Goal: Obtain resource: Download file/media

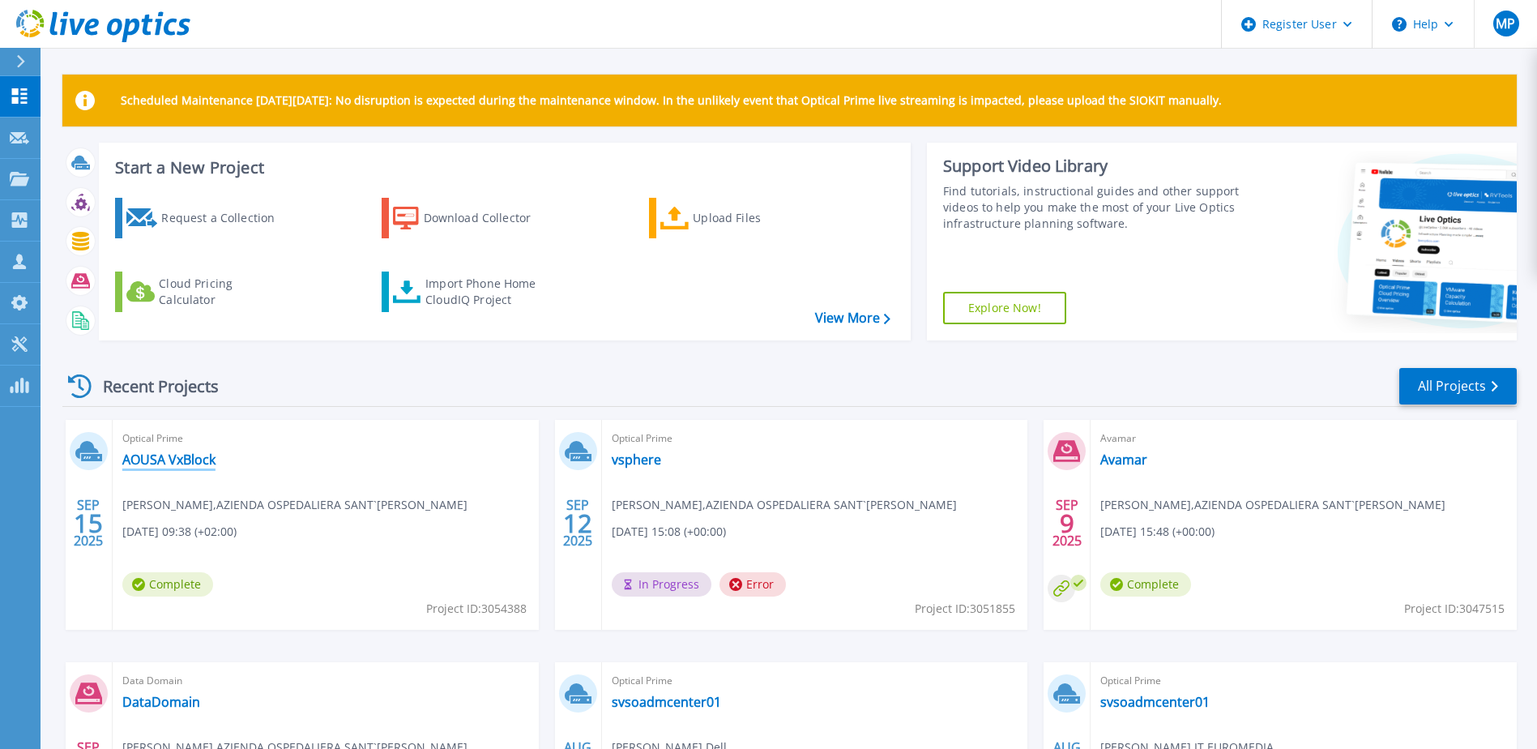
click at [170, 464] on link "AOUSA VxBlock" at bounding box center [168, 459] width 93 height 16
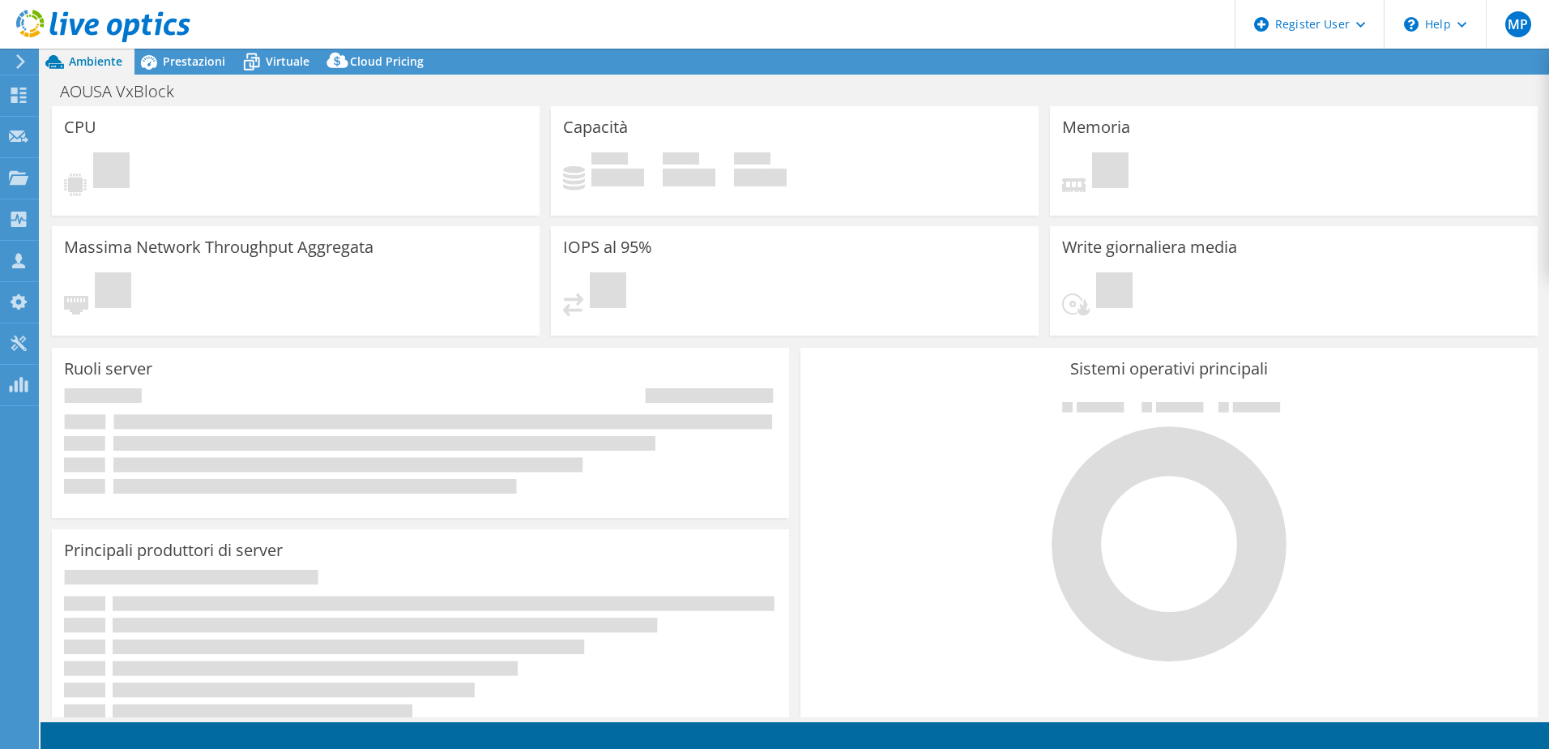
select select "USD"
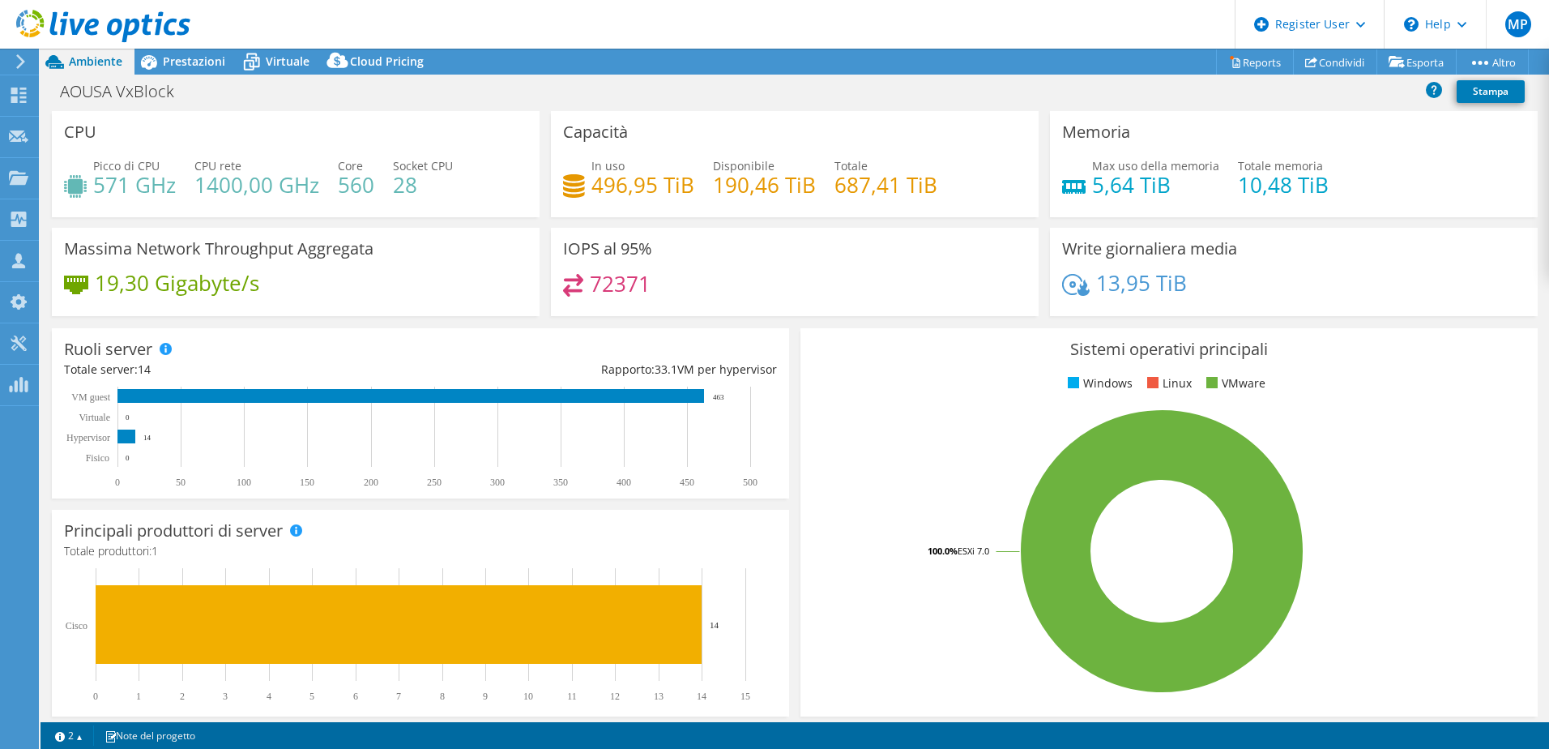
click at [600, 194] on h4 "496,95 TiB" at bounding box center [643, 185] width 103 height 18
click at [257, 57] on icon at bounding box center [251, 62] width 28 height 28
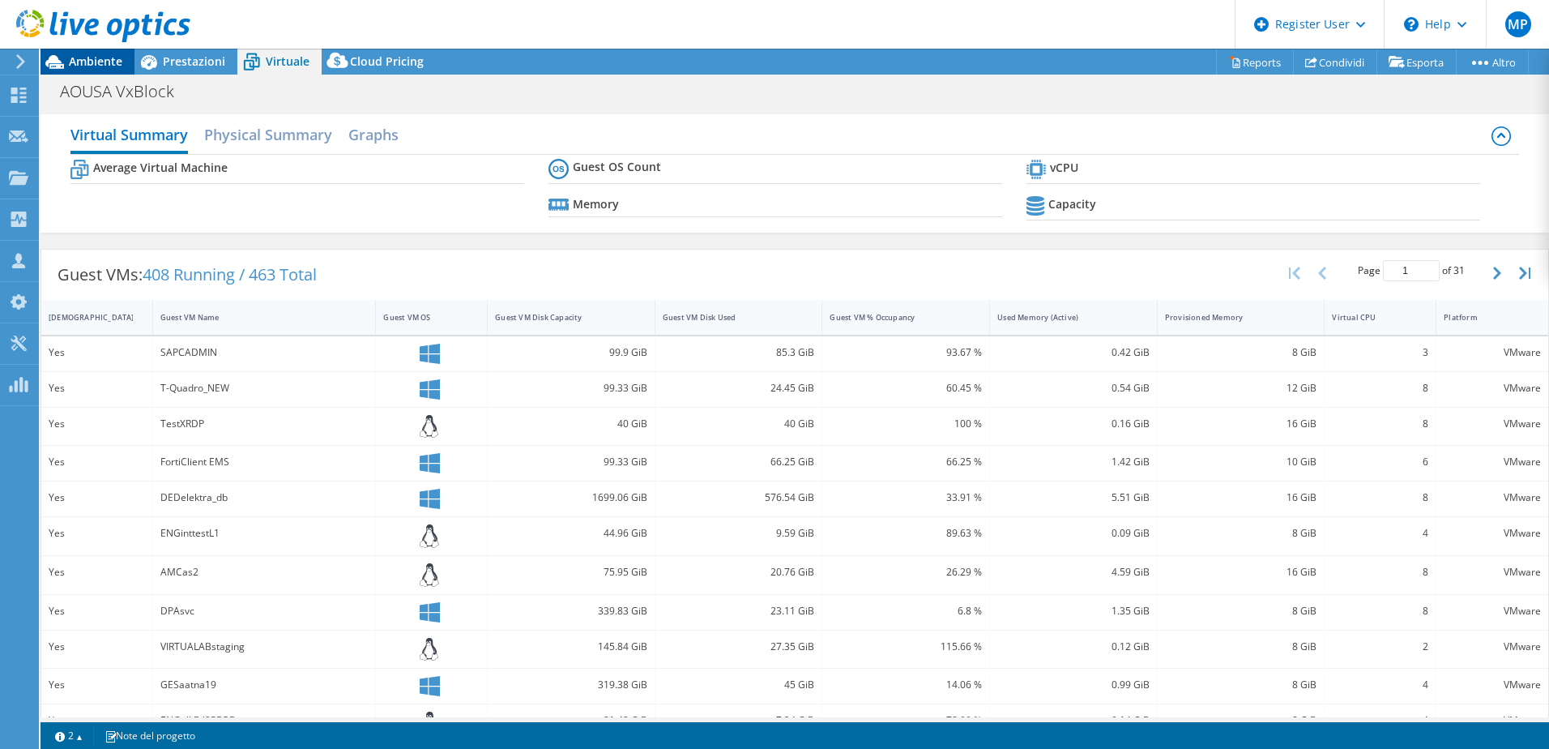
click at [78, 63] on span "Ambiente" at bounding box center [95, 60] width 53 height 15
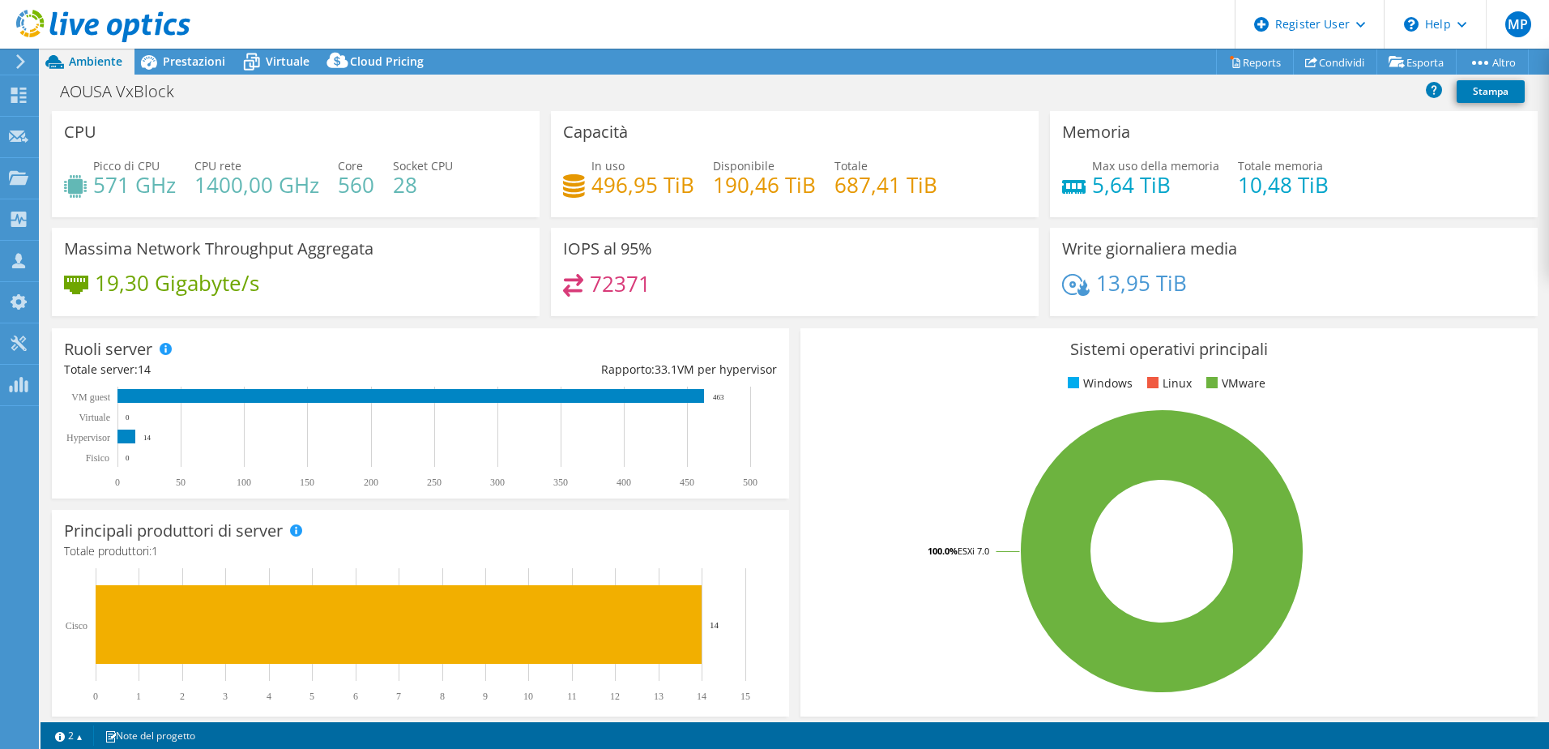
click at [635, 194] on h4 "496,95 TiB" at bounding box center [643, 185] width 103 height 18
click at [195, 61] on span "Prestazioni" at bounding box center [194, 60] width 62 height 15
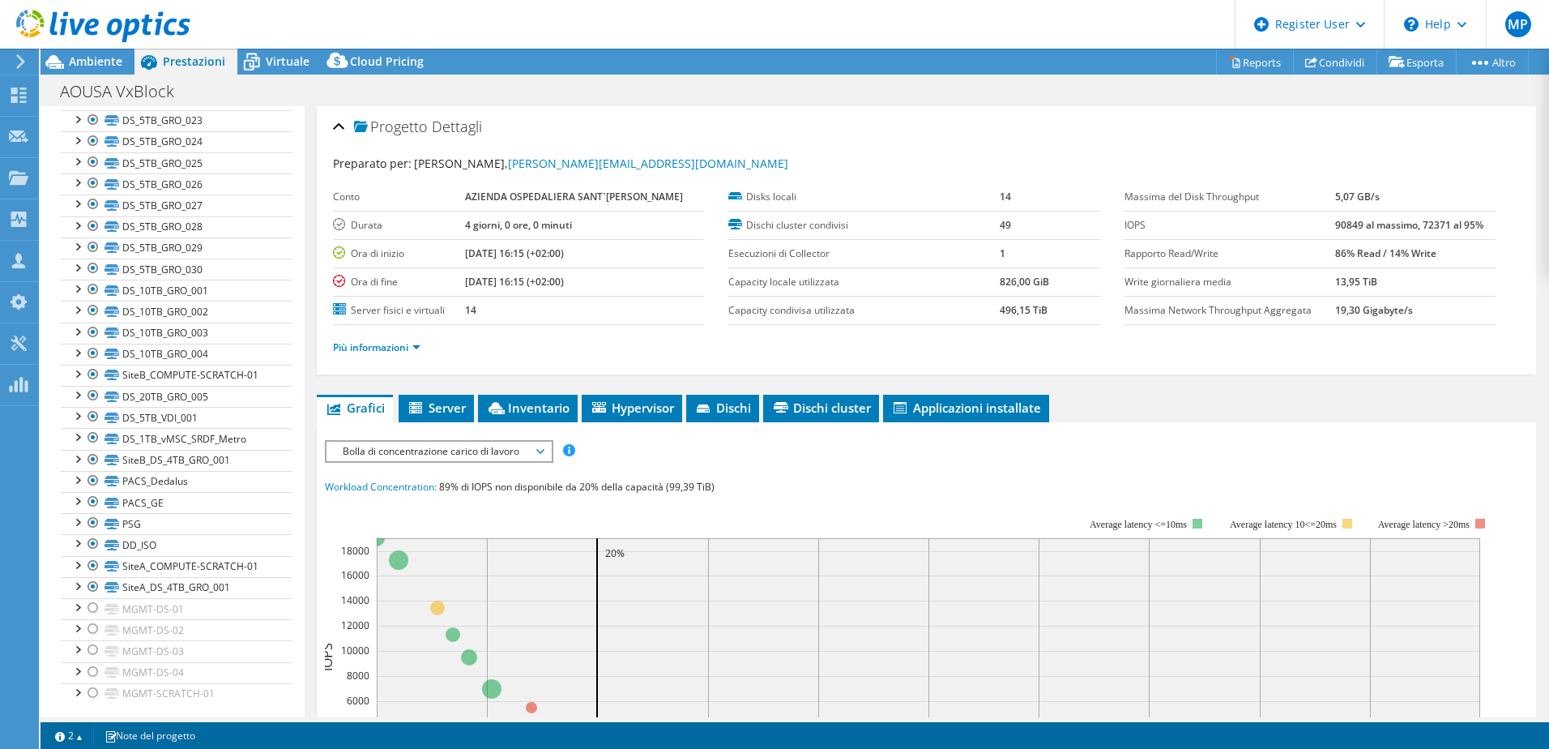
scroll to position [919, 0]
click at [77, 475] on div at bounding box center [77, 472] width 16 height 16
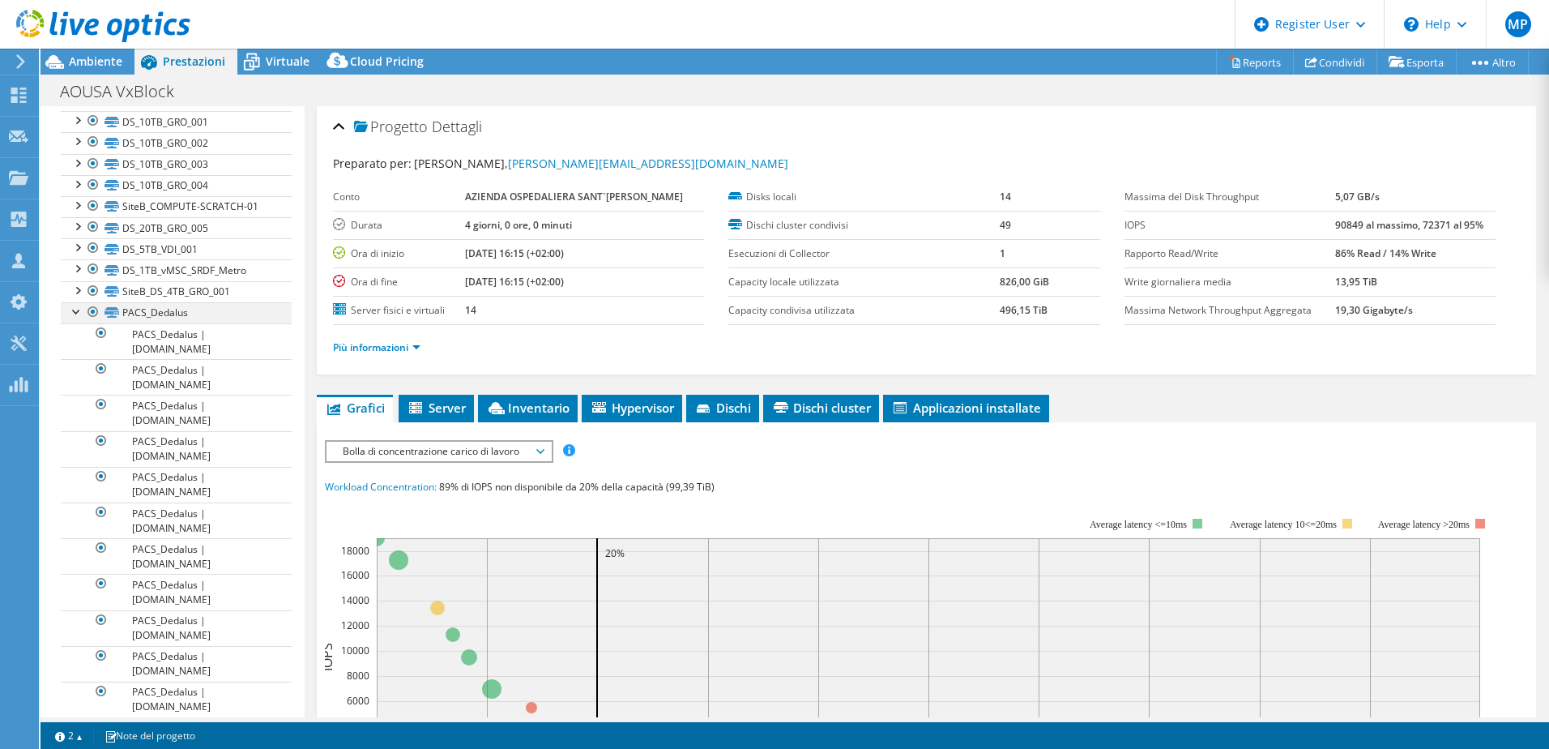
scroll to position [1243, 0]
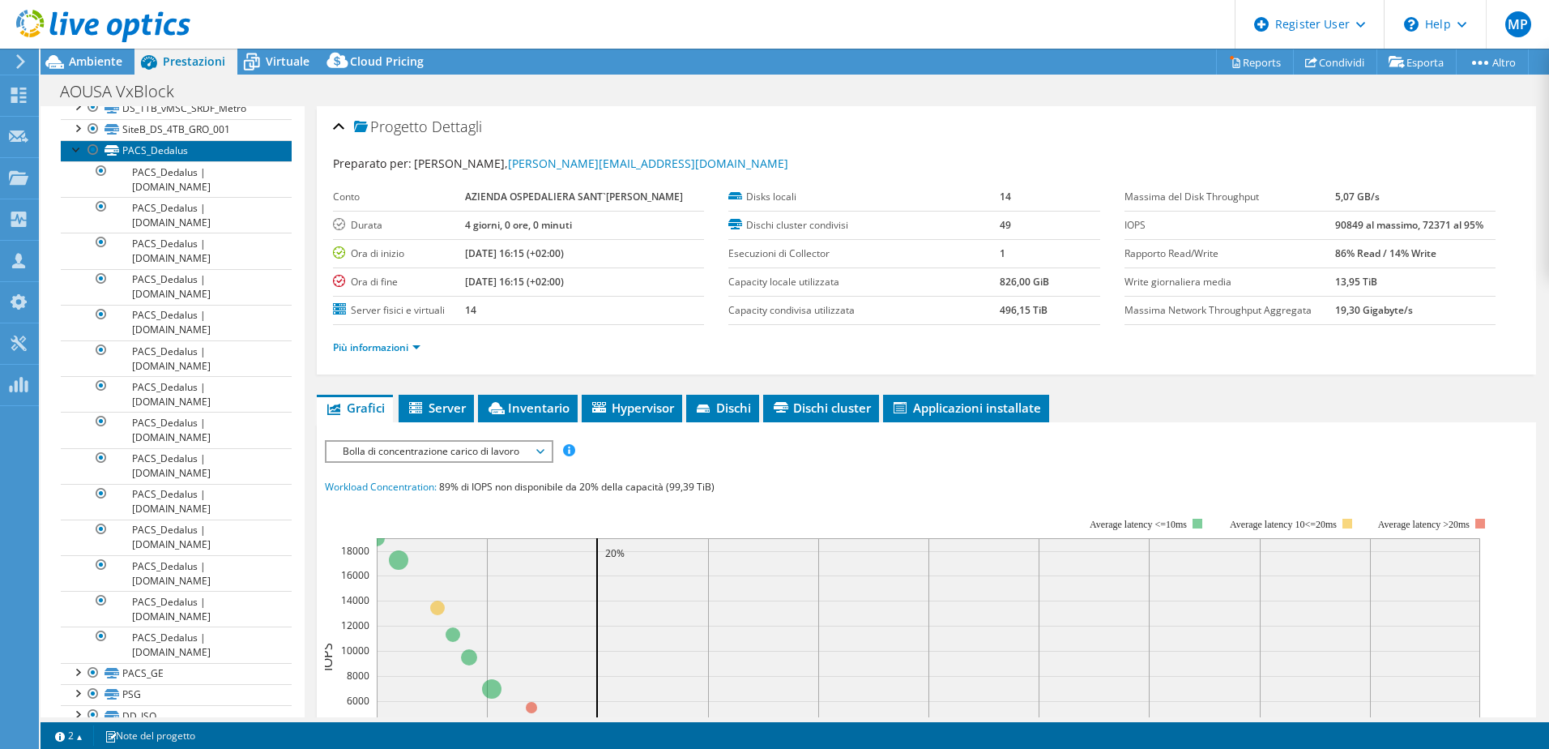
click at [176, 144] on link "PACS_Dedalus" at bounding box center [176, 150] width 231 height 21
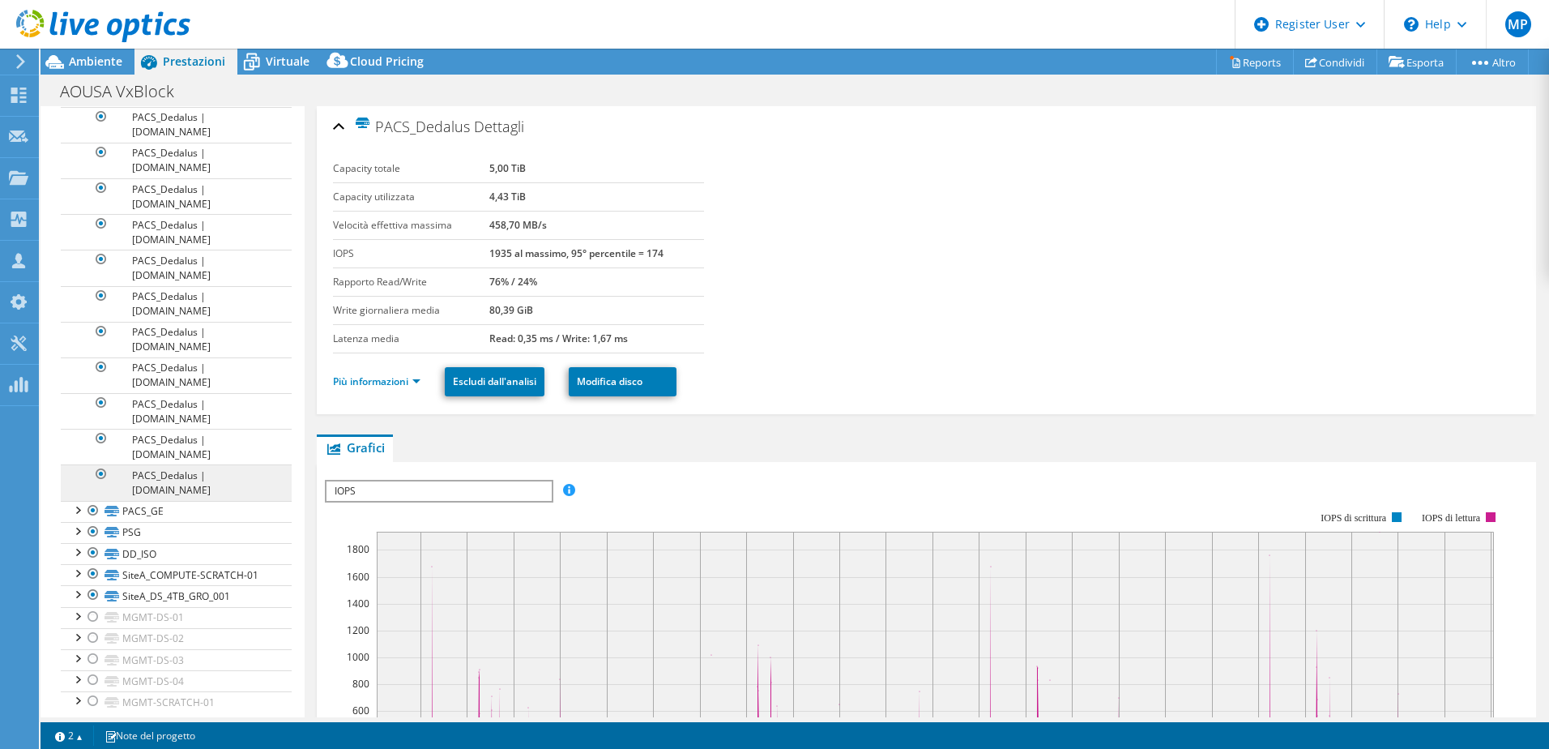
scroll to position [1421, 0]
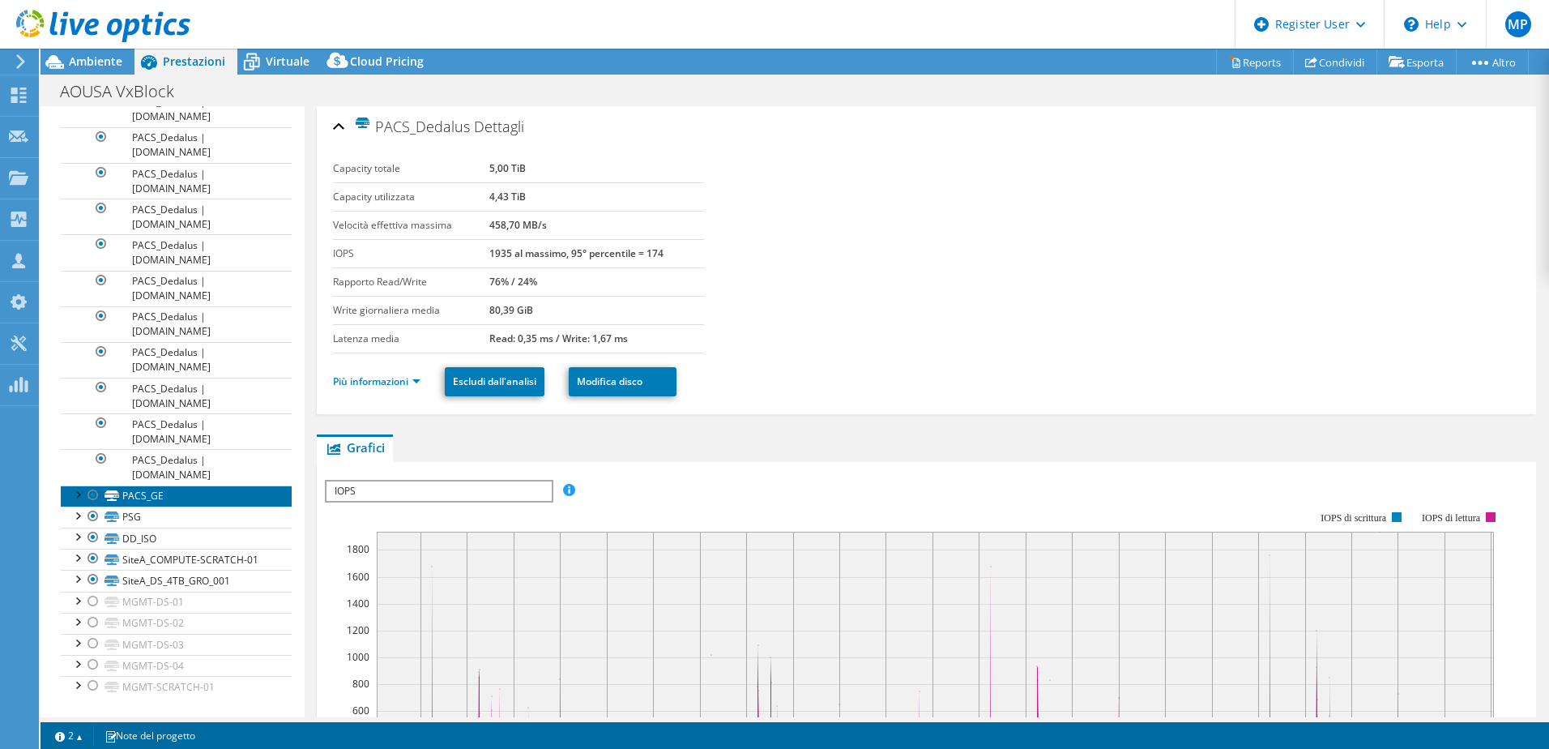
click at [147, 489] on link "PACS_GE" at bounding box center [176, 495] width 231 height 21
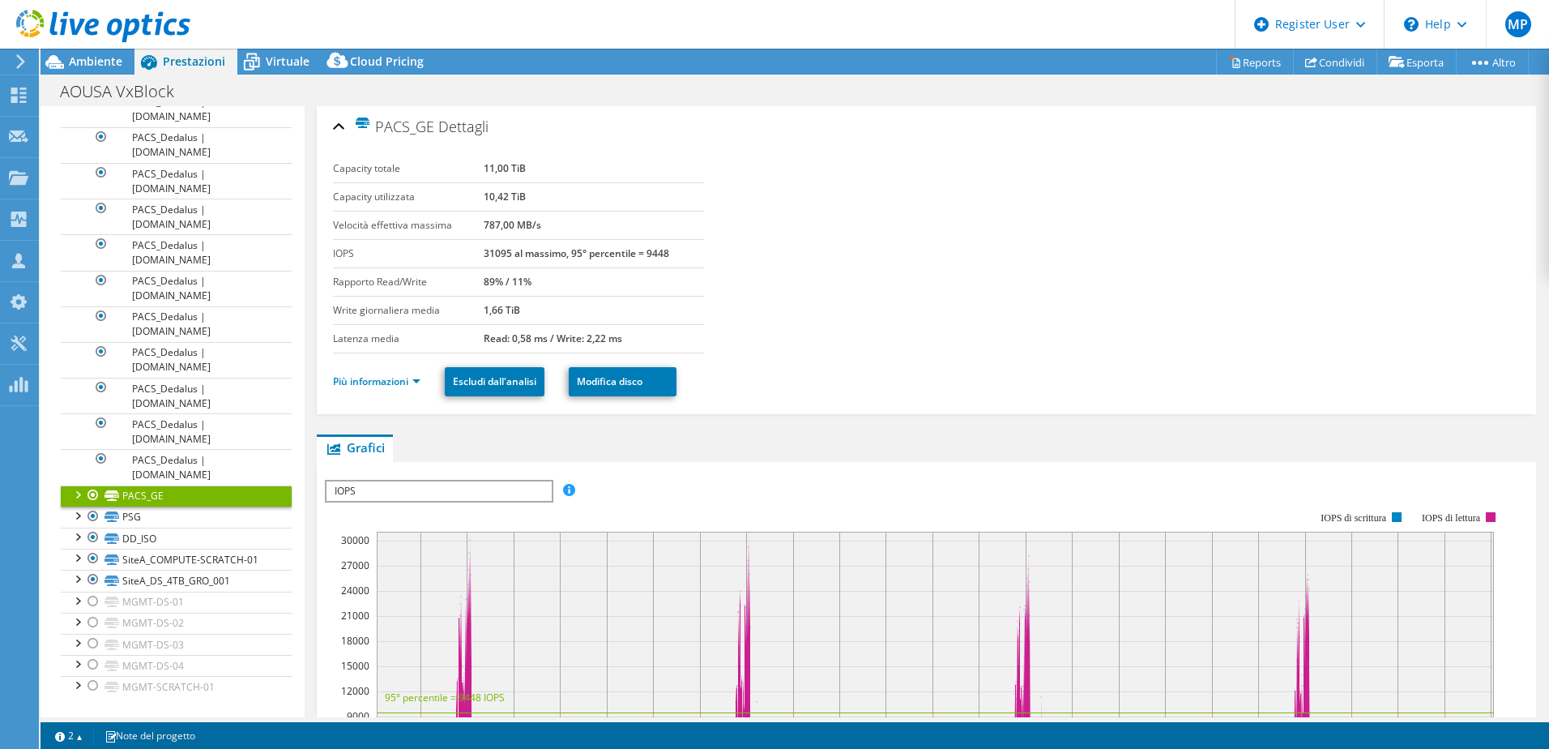
click at [75, 495] on div at bounding box center [77, 493] width 16 height 16
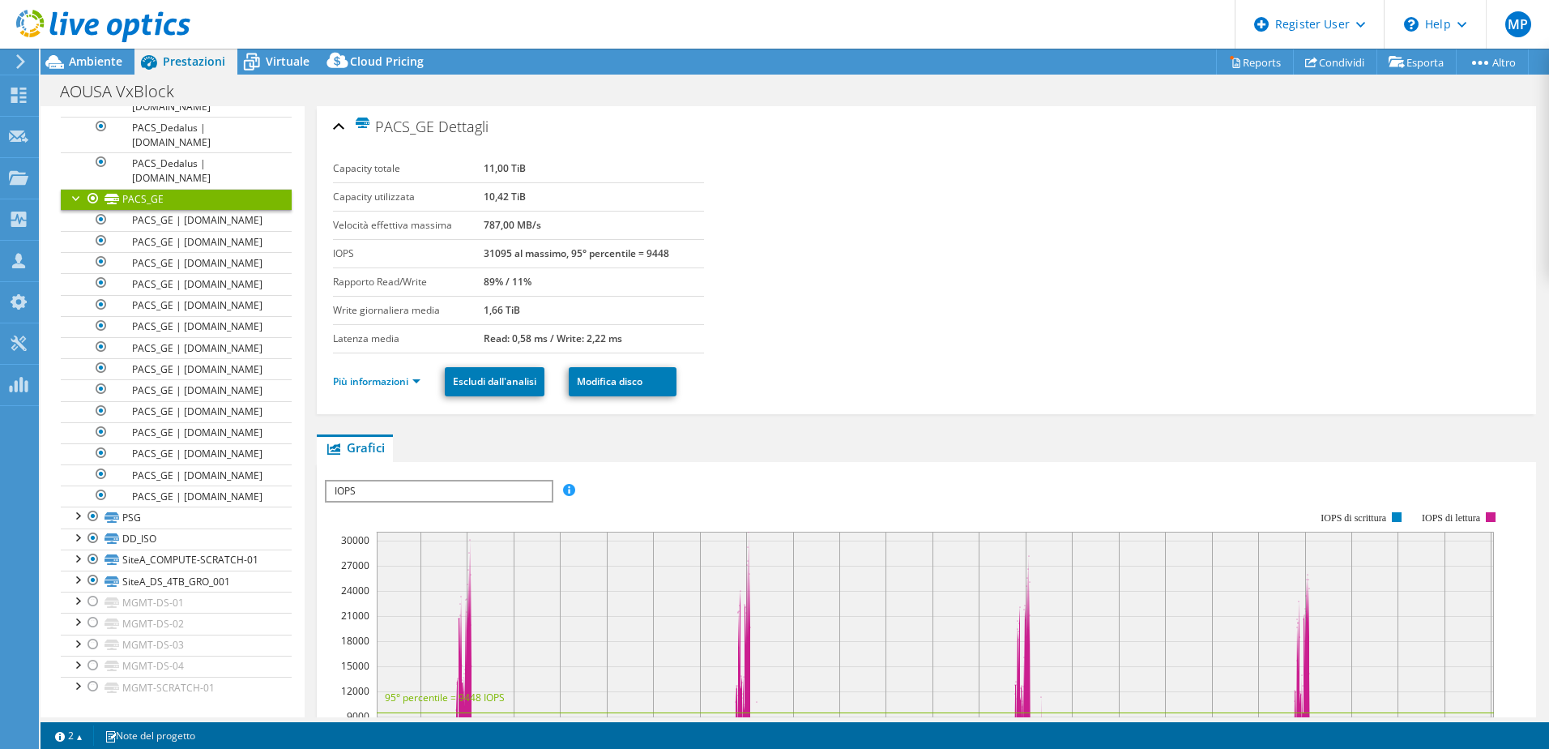
scroll to position [1907, 0]
click at [81, 523] on div at bounding box center [77, 514] width 16 height 16
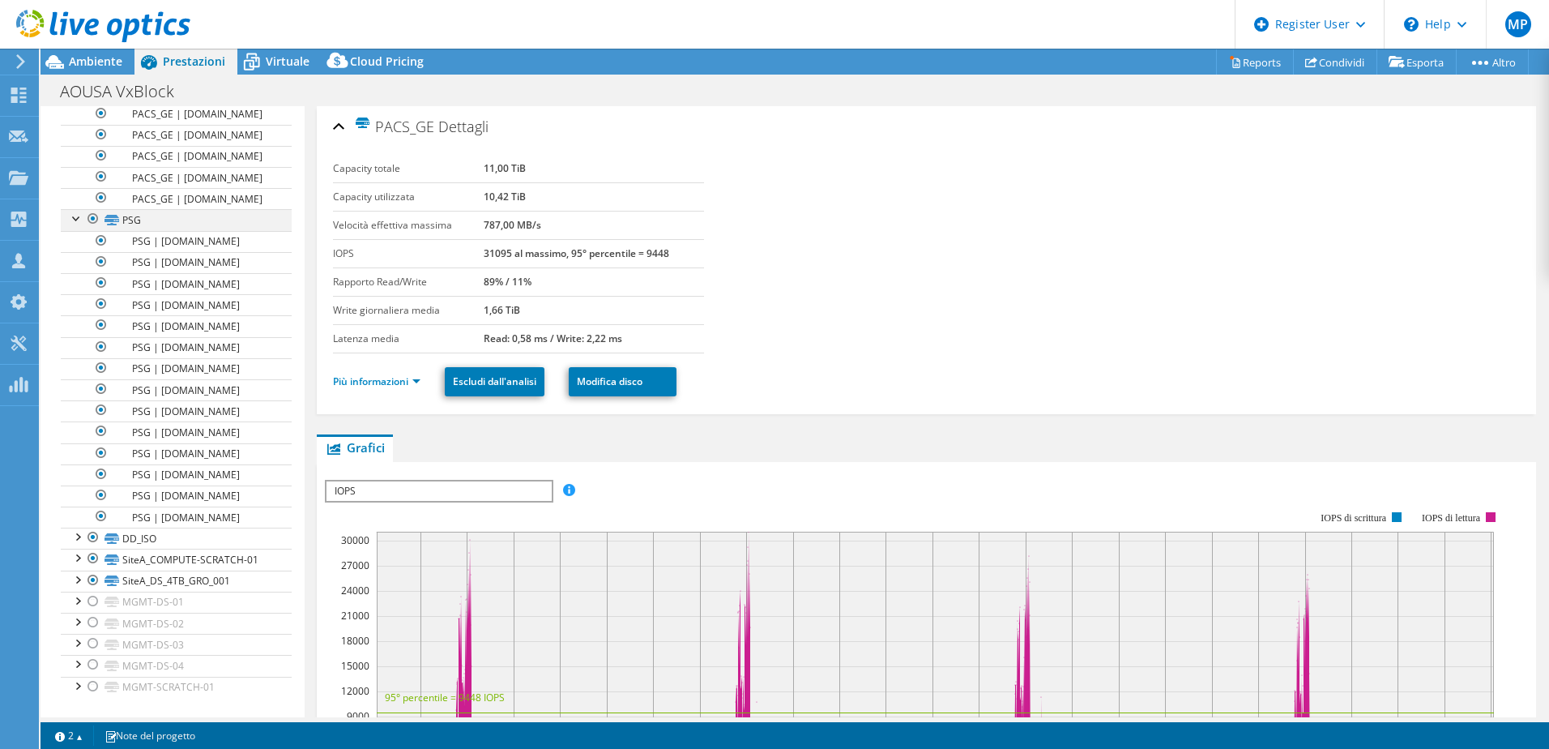
scroll to position [2219, 0]
click at [201, 234] on link "PSG | [DOMAIN_NAME]" at bounding box center [176, 241] width 231 height 21
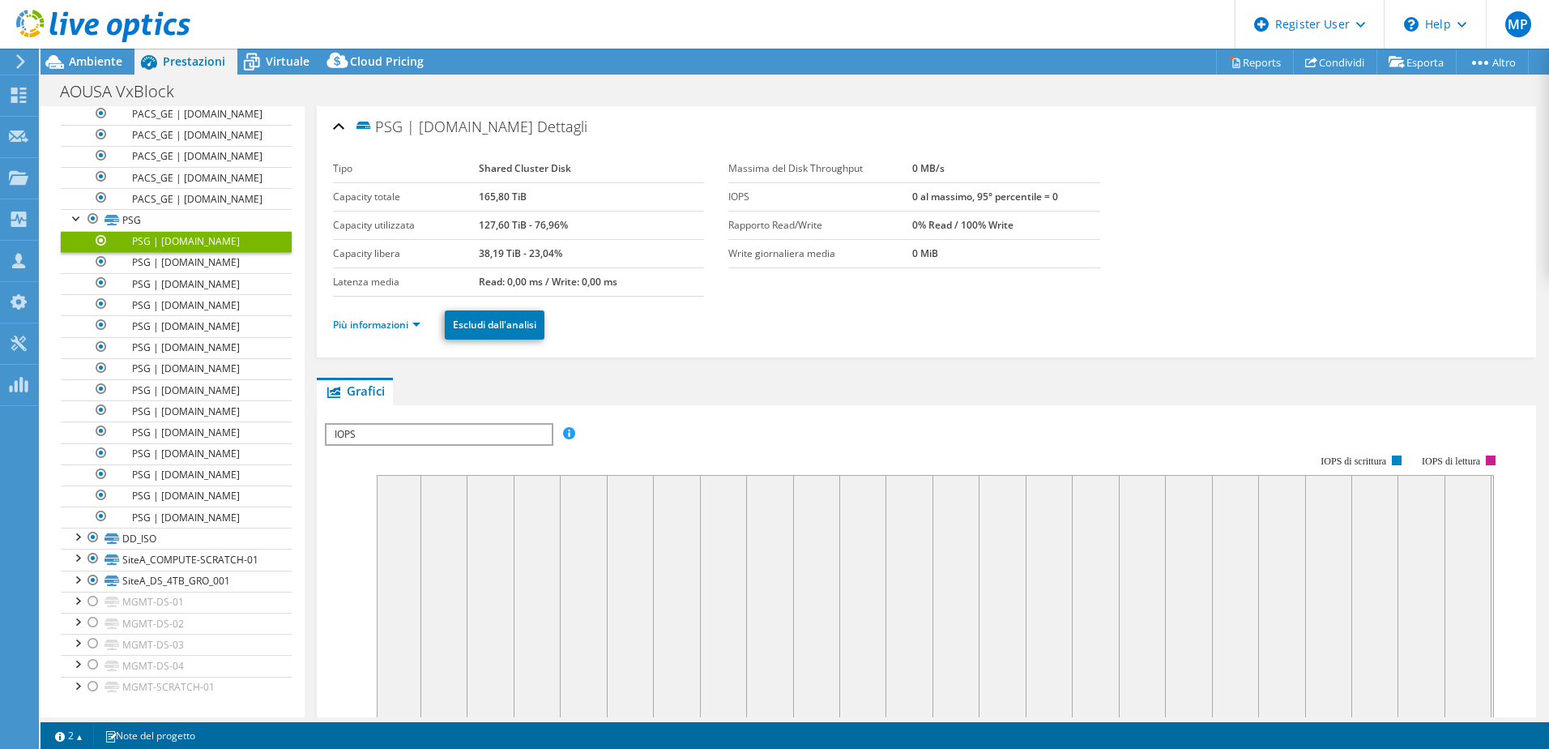
click at [199, 251] on link "PSG | [DOMAIN_NAME]" at bounding box center [176, 241] width 231 height 21
click at [190, 255] on link "PSG | [DOMAIN_NAME]" at bounding box center [176, 262] width 231 height 21
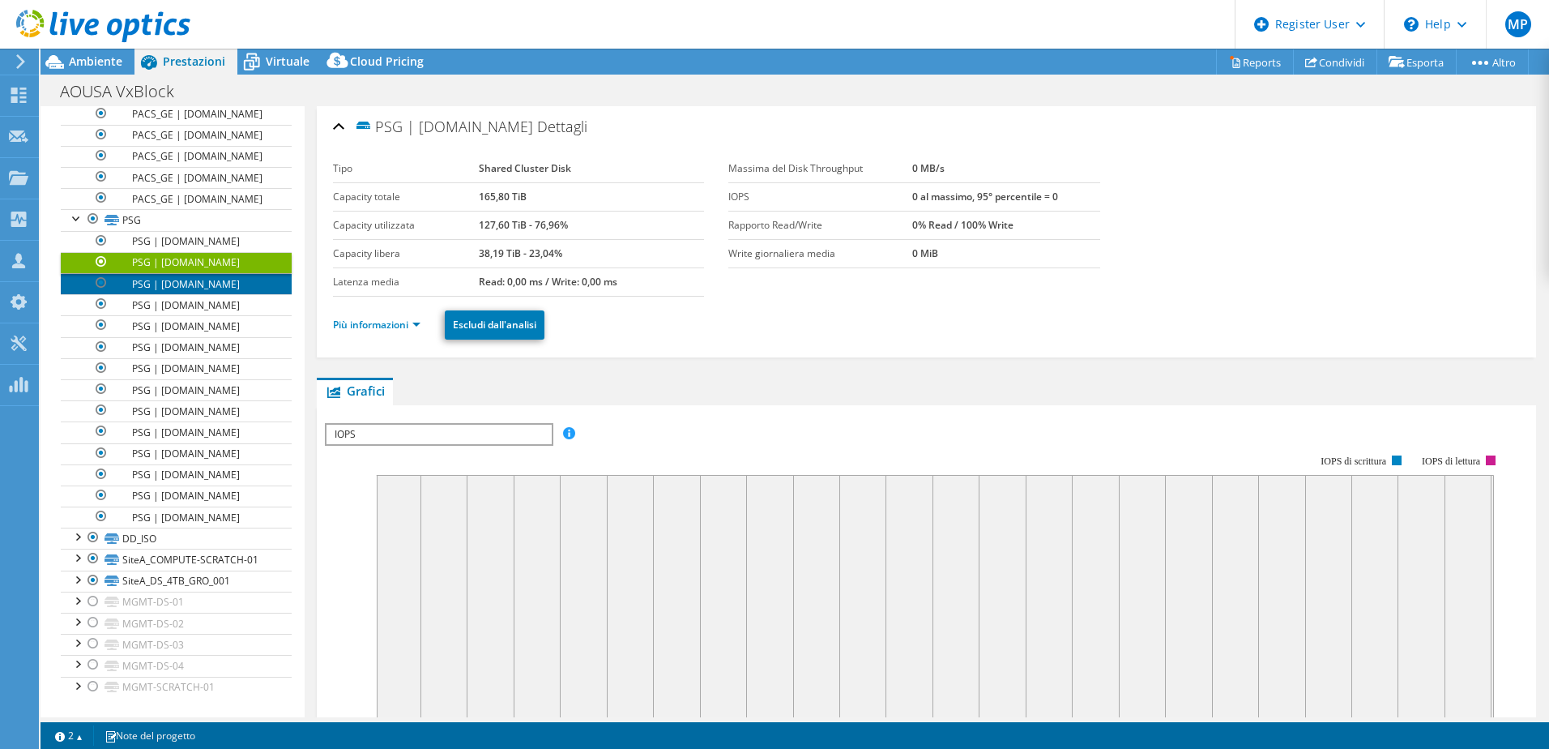
click at [190, 291] on link "PSG | [DOMAIN_NAME]" at bounding box center [176, 283] width 231 height 21
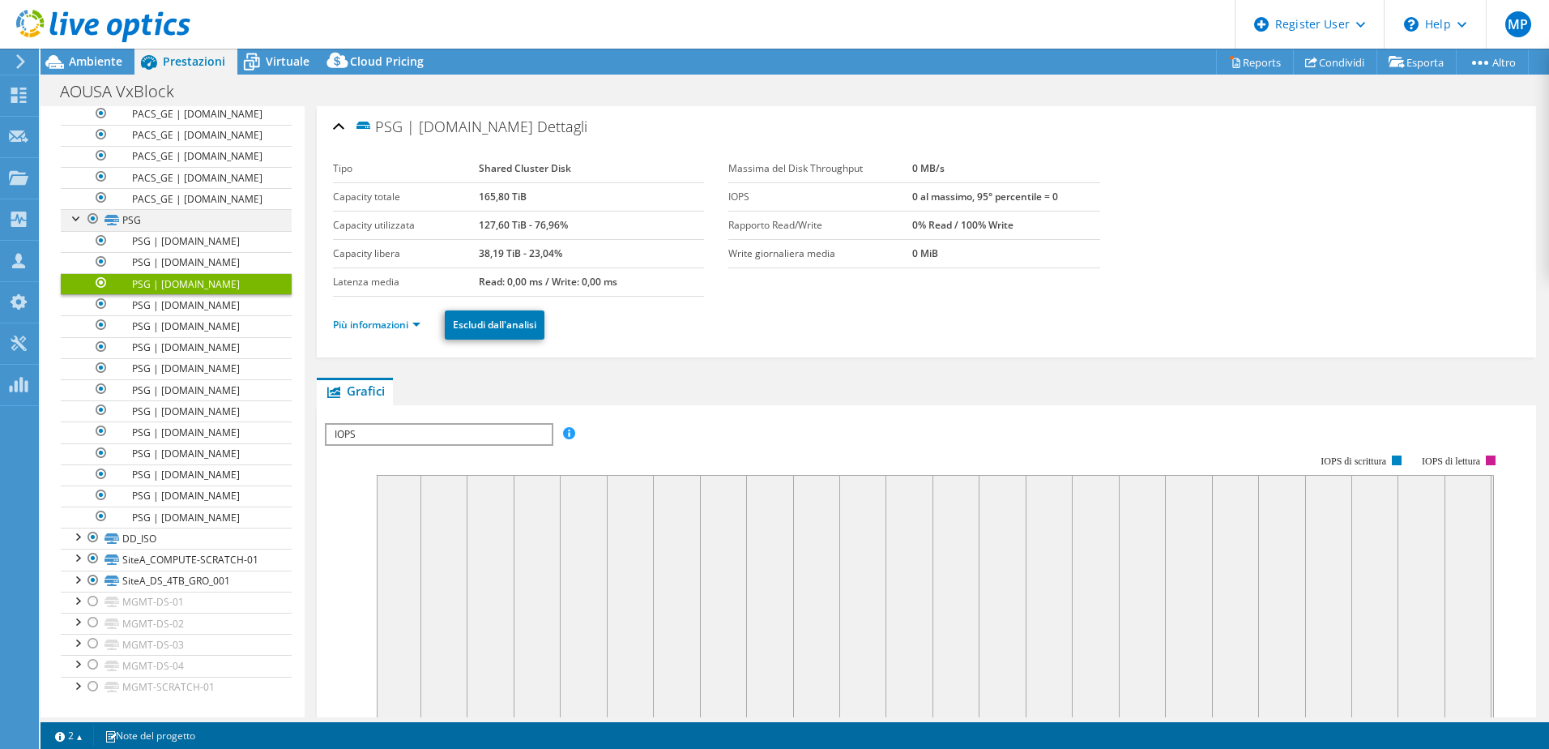
click at [69, 218] on div at bounding box center [77, 217] width 16 height 16
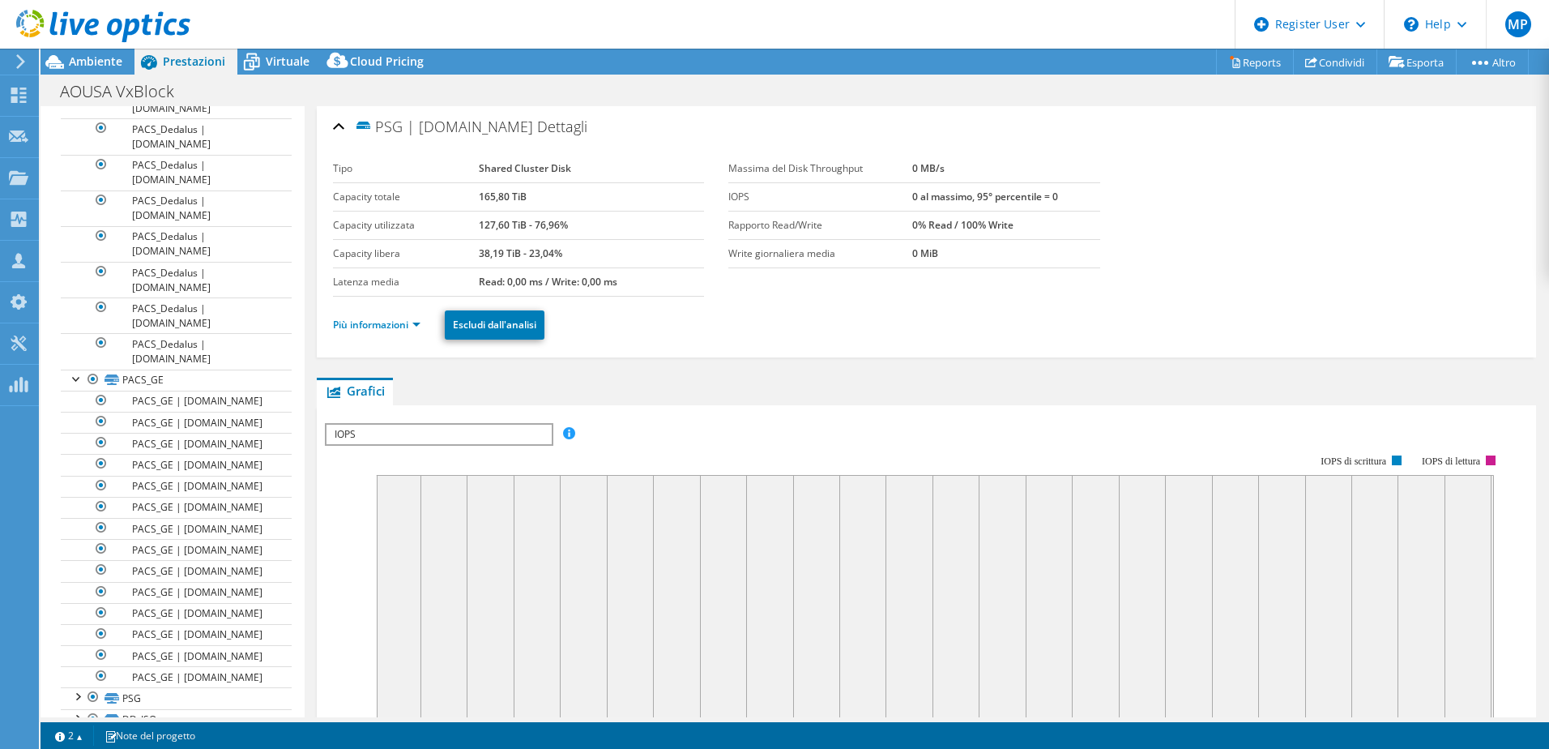
scroll to position [949, 0]
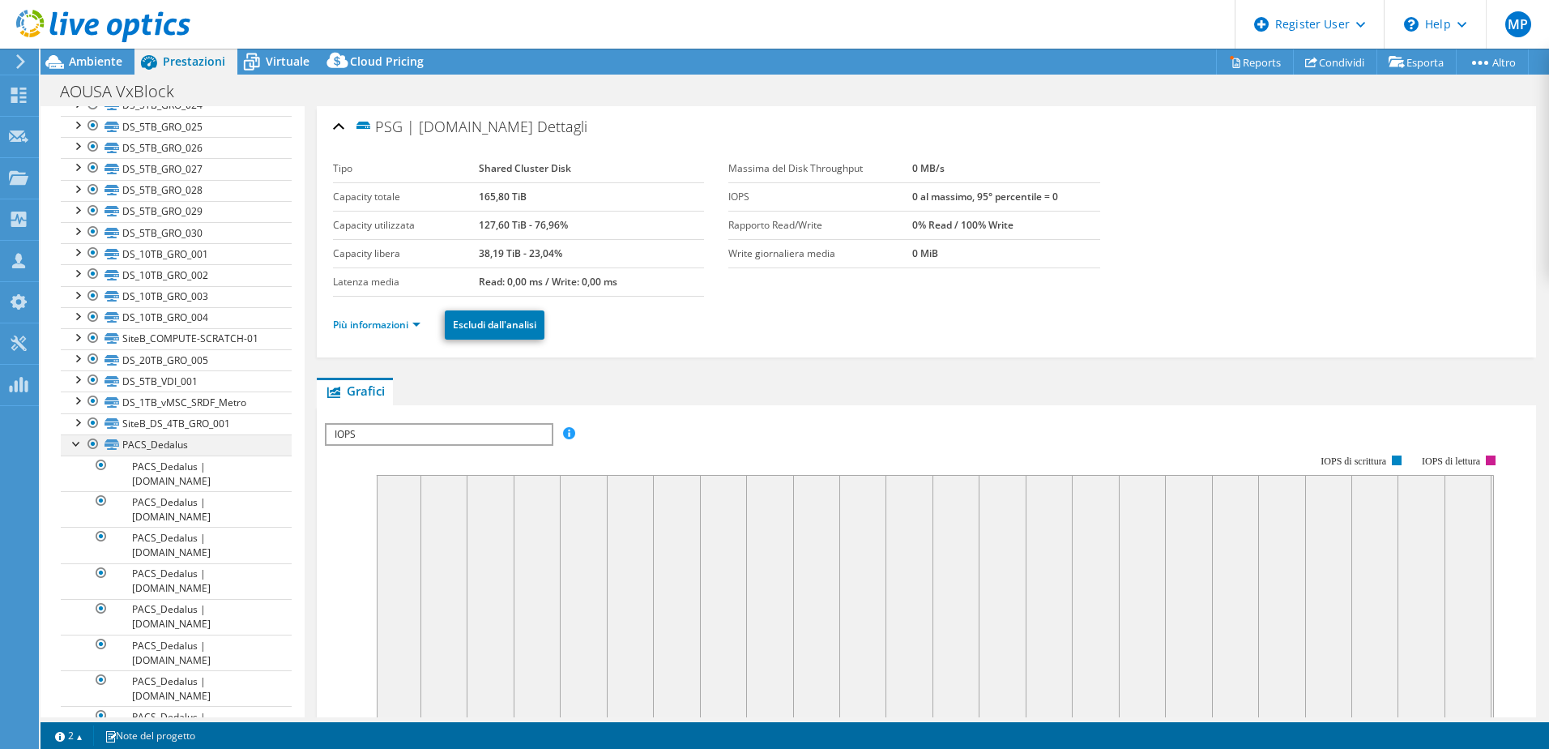
click at [71, 442] on div at bounding box center [77, 442] width 16 height 16
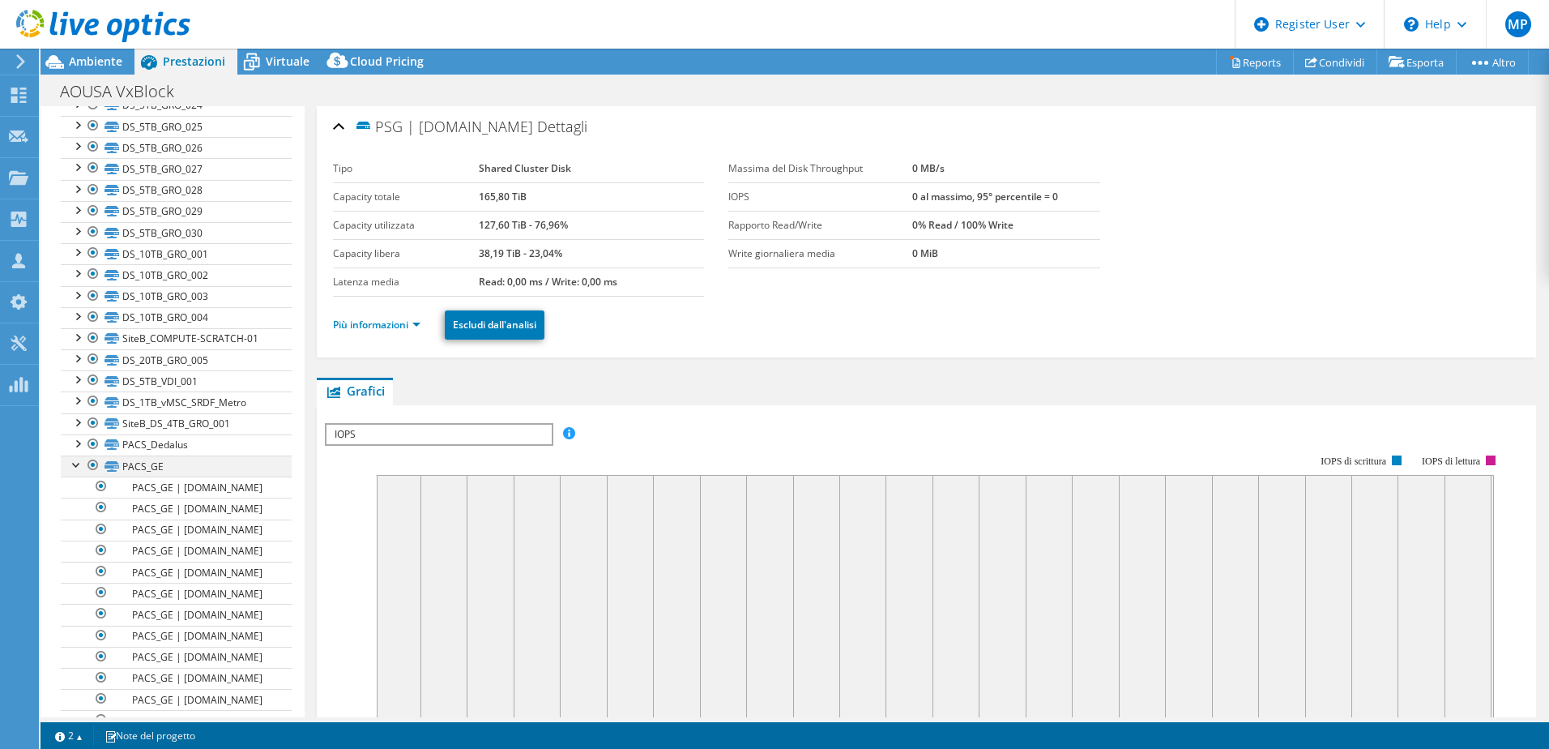
click at [76, 467] on div at bounding box center [77, 463] width 16 height 16
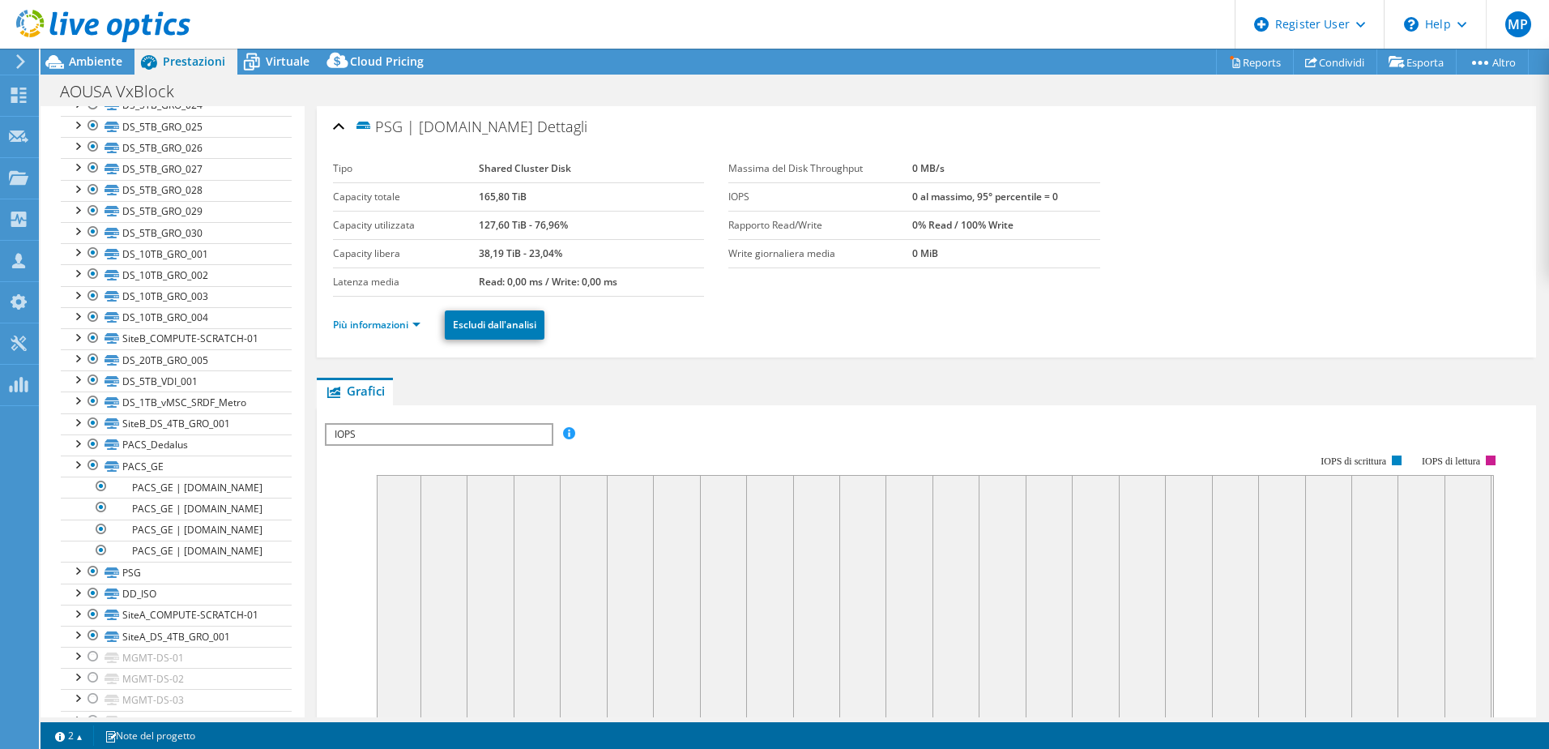
scroll to position [919, 0]
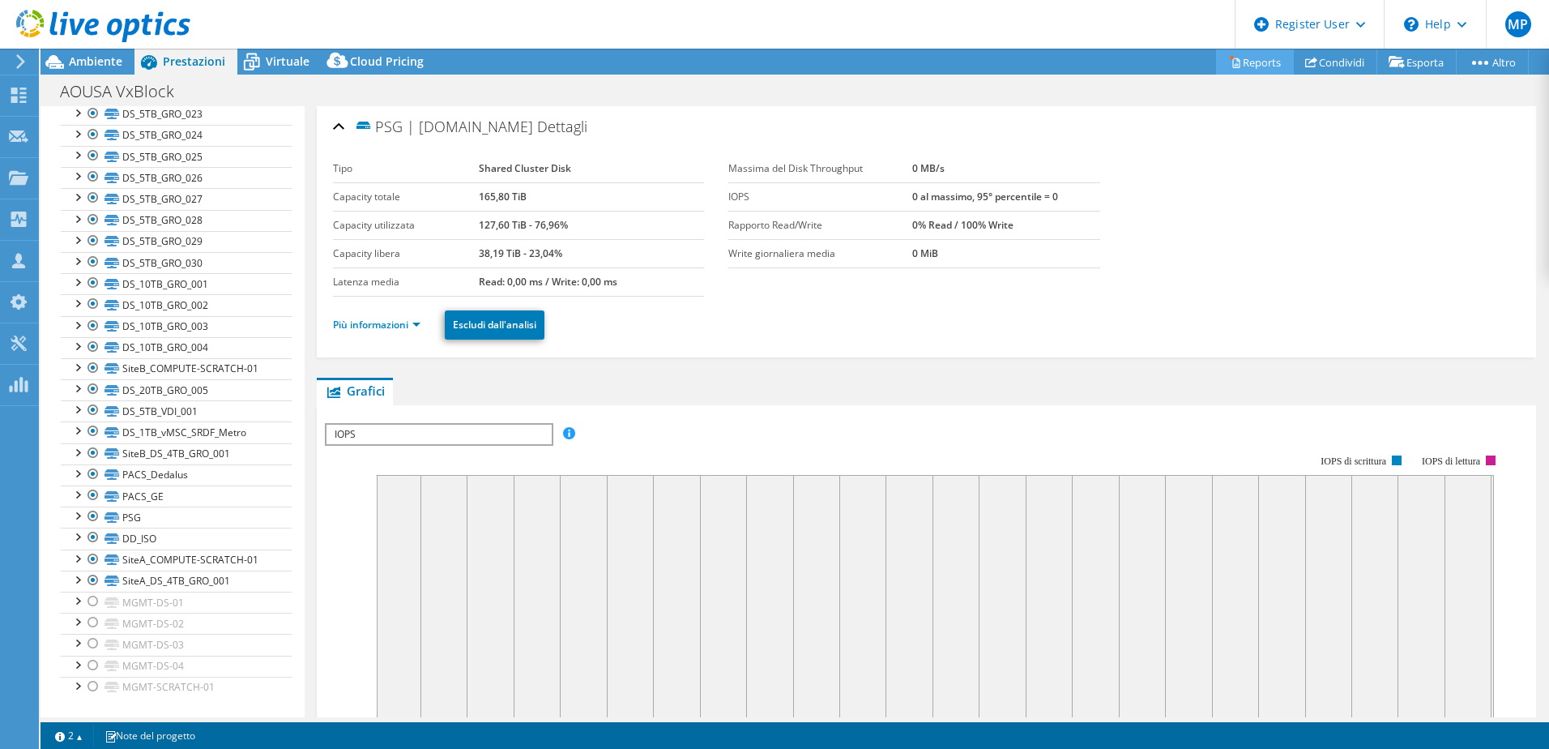
click at [1259, 58] on link "Reports" at bounding box center [1255, 61] width 78 height 25
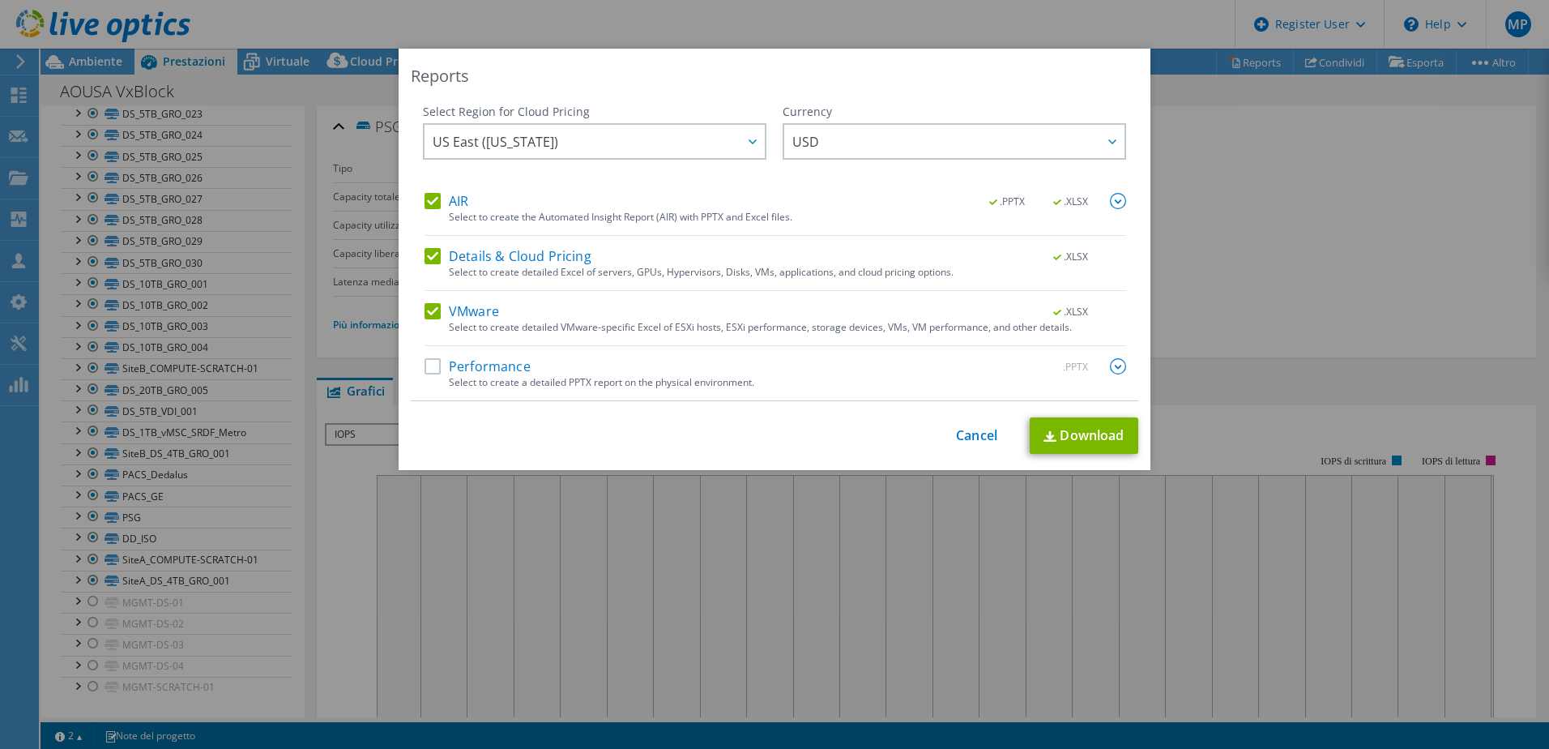
click at [425, 370] on label "Performance" at bounding box center [478, 366] width 106 height 16
click at [0, 0] on input "Performance" at bounding box center [0, 0] width 0 height 0
click at [1068, 207] on span ".XLSX" at bounding box center [1071, 201] width 61 height 11
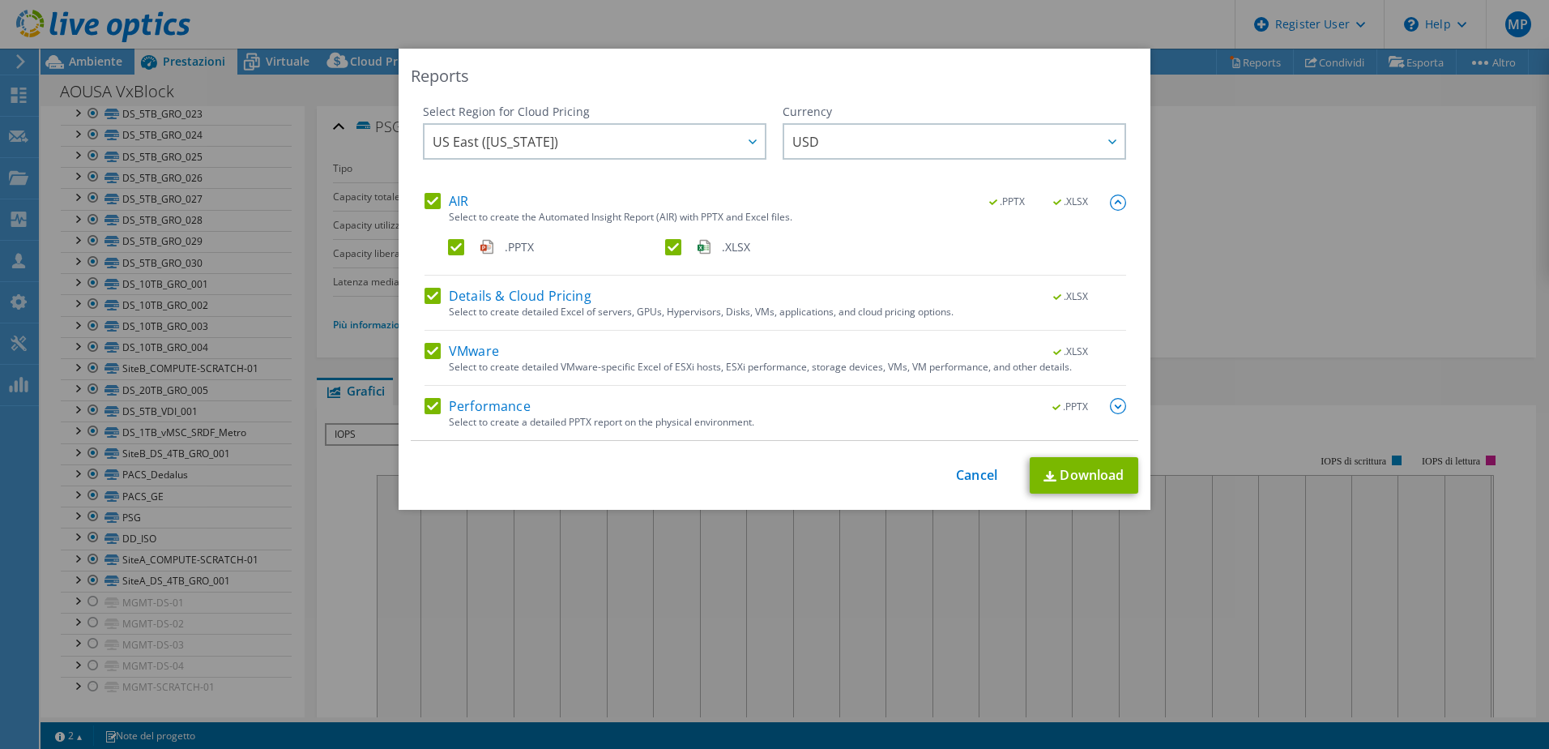
click at [667, 250] on label ".XLSX" at bounding box center [772, 247] width 214 height 16
click at [0, 0] on input ".XLSX" at bounding box center [0, 0] width 0 height 0
click at [826, 304] on div "Details & Cloud Pricing .XLSX" at bounding box center [776, 297] width 702 height 19
click at [431, 293] on label "Details & Cloud Pricing" at bounding box center [508, 296] width 167 height 16
click at [0, 0] on input "Details & Cloud Pricing" at bounding box center [0, 0] width 0 height 0
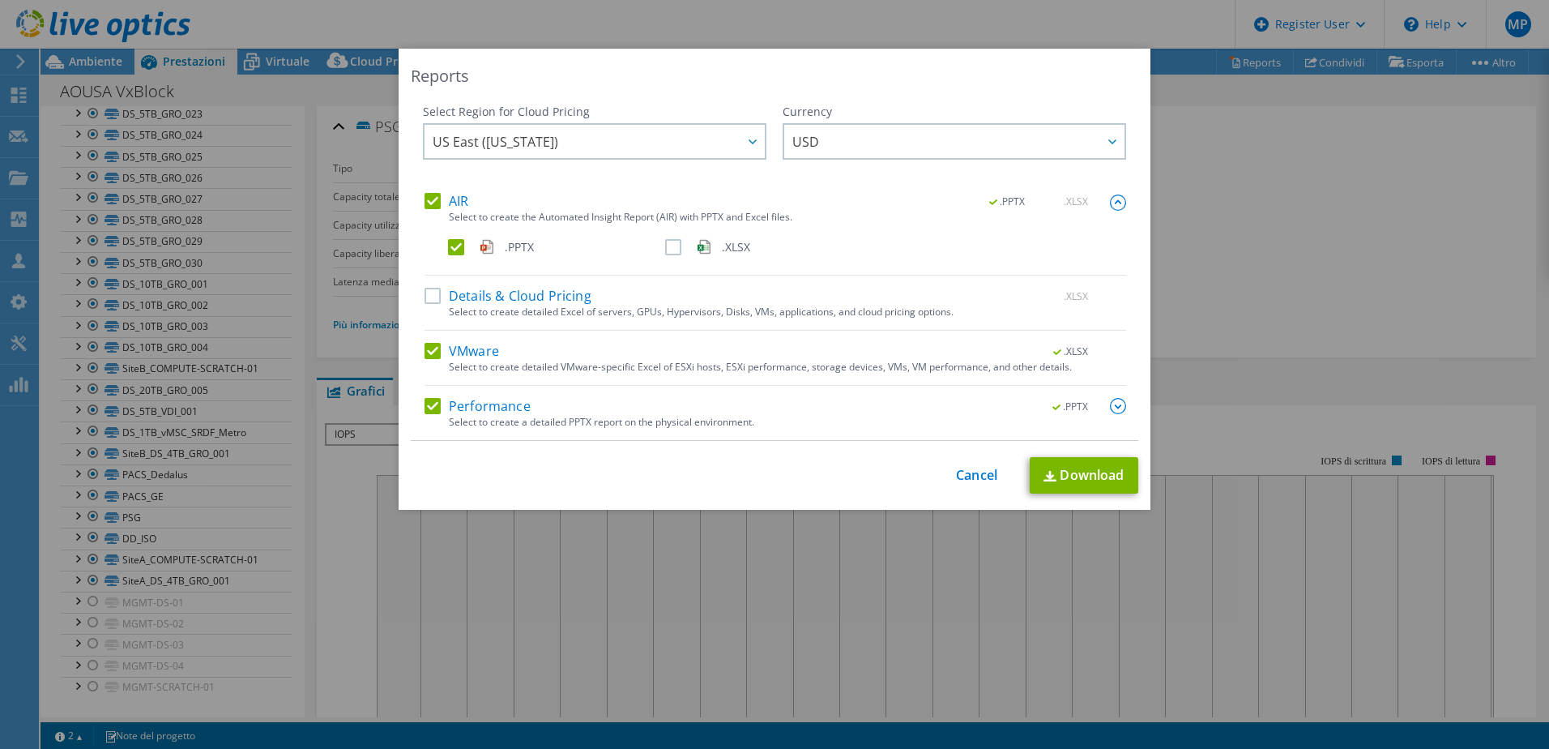
click at [425, 349] on label "VMware" at bounding box center [462, 351] width 75 height 16
click at [0, 0] on input "VMware" at bounding box center [0, 0] width 0 height 0
click at [942, 142] on span "USD" at bounding box center [959, 141] width 332 height 33
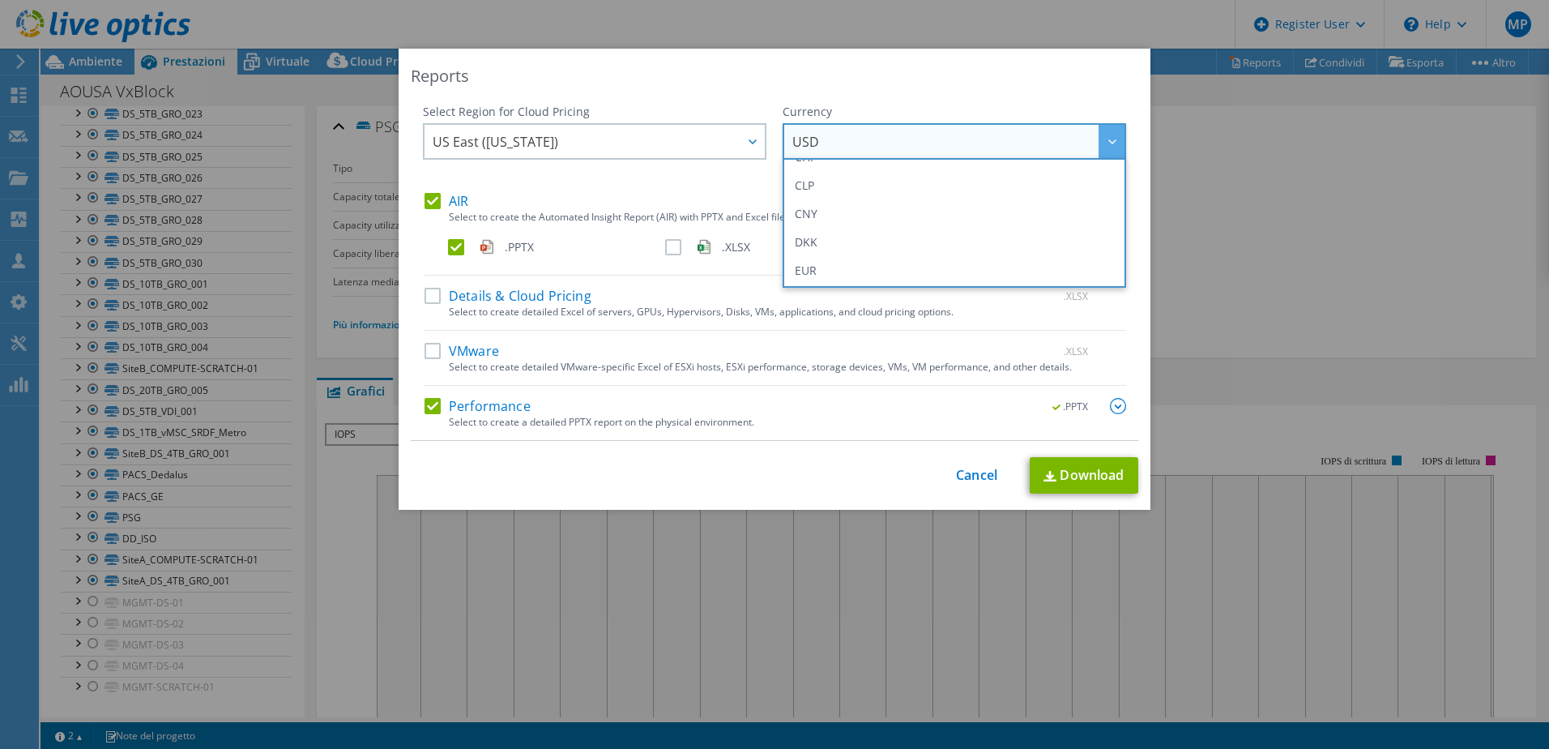
scroll to position [162, 0]
click at [917, 237] on li "EUR" at bounding box center [954, 241] width 335 height 28
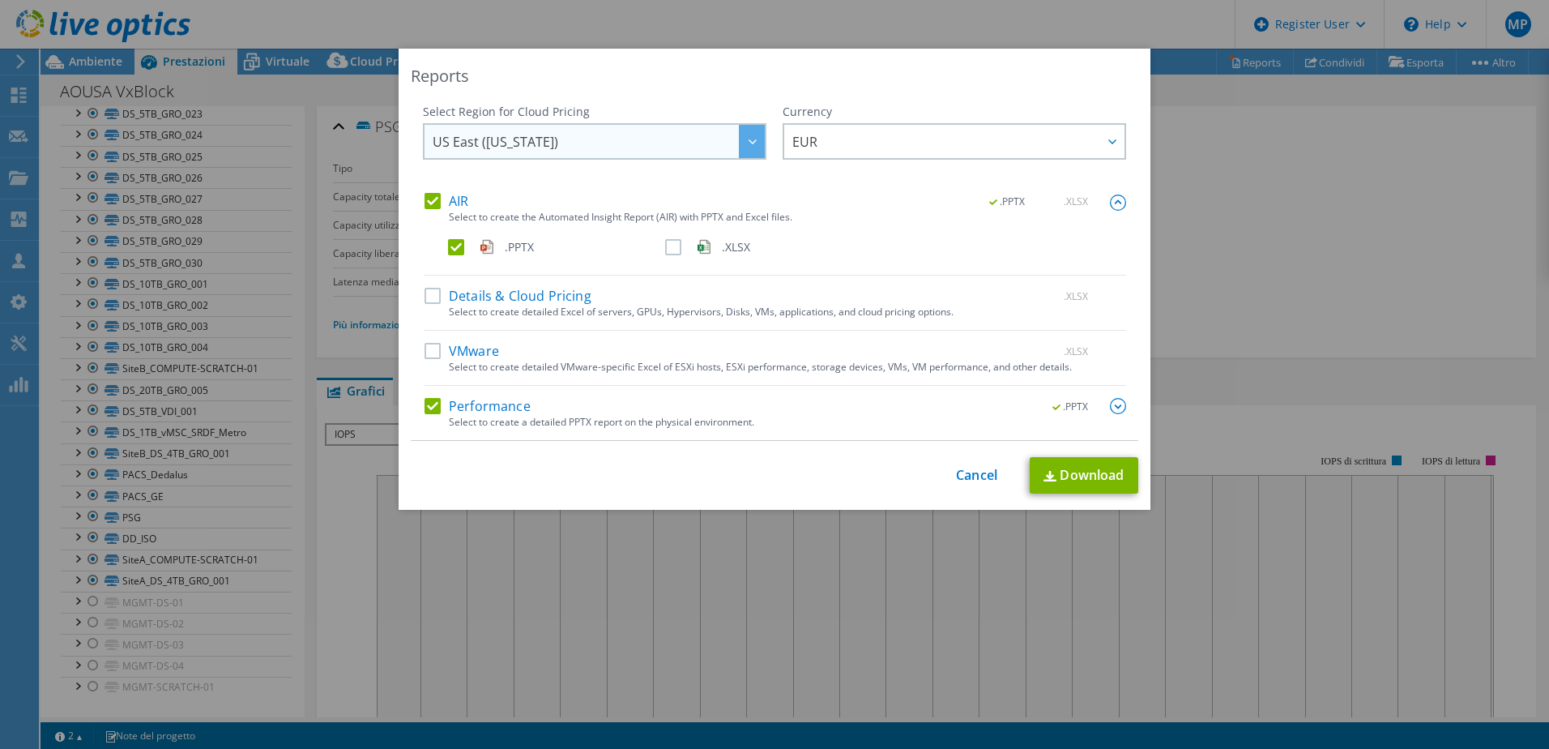
click at [563, 143] on span "US East ([US_STATE])" at bounding box center [599, 141] width 332 height 33
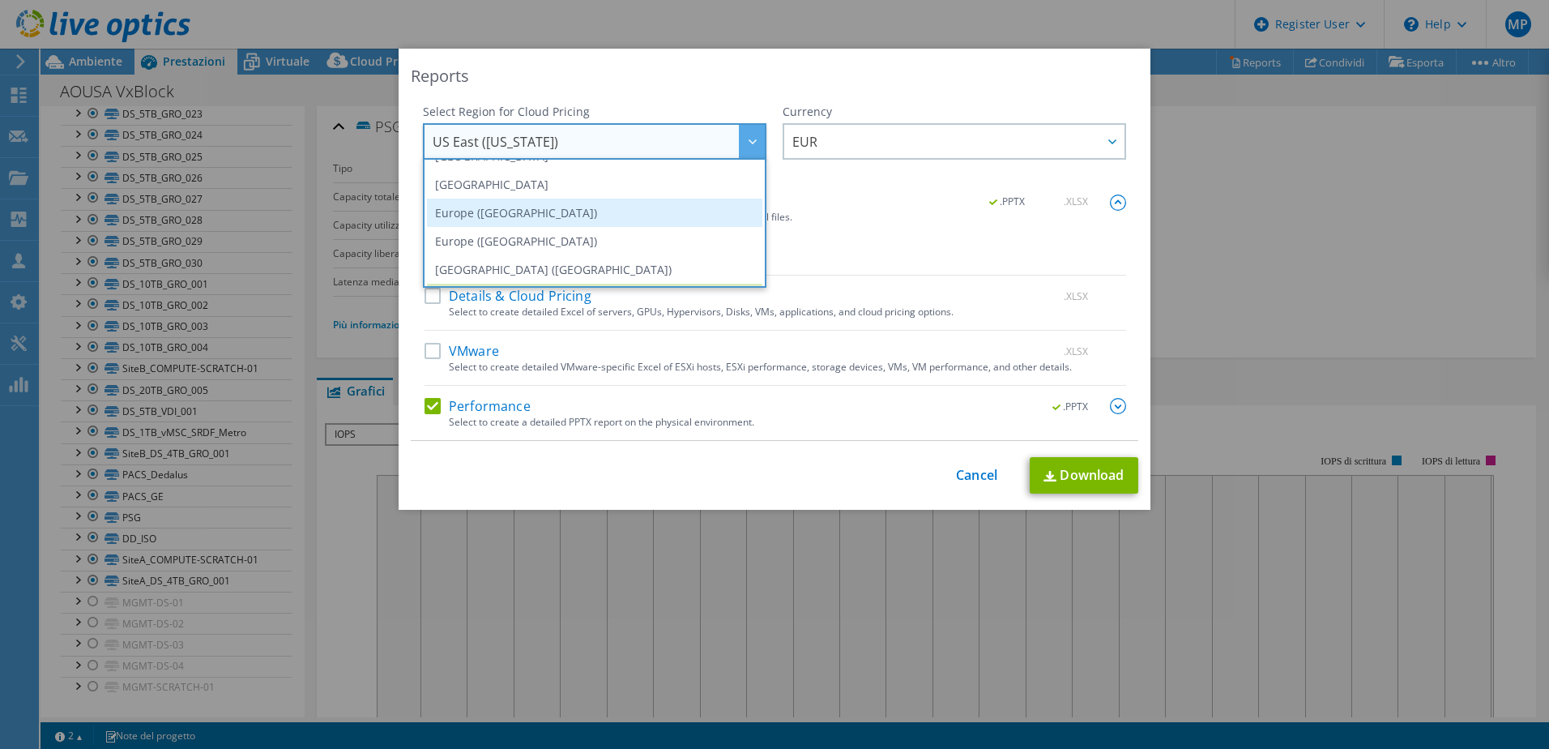
click at [548, 211] on li "Europe ([GEOGRAPHIC_DATA])" at bounding box center [594, 213] width 335 height 28
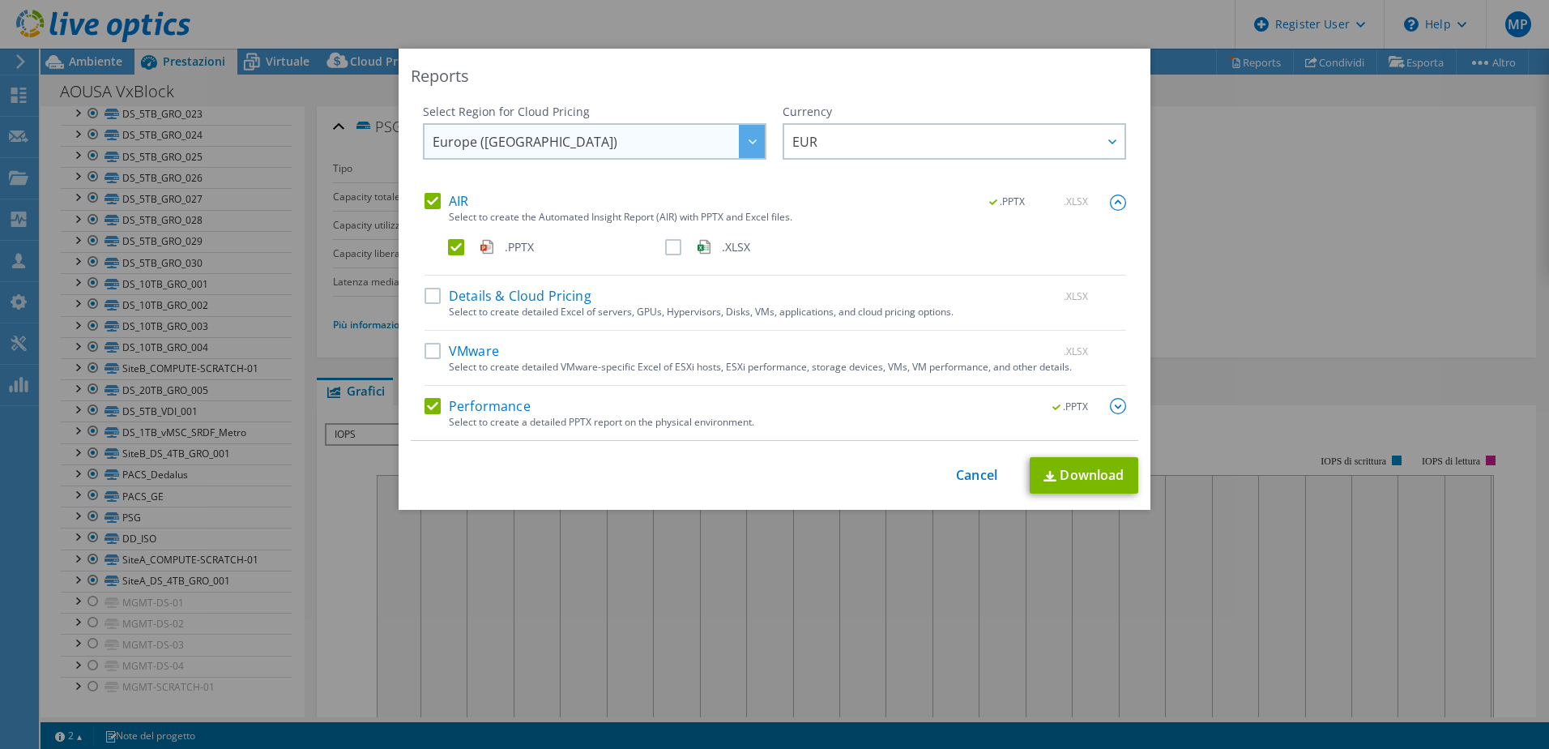
click at [746, 137] on div at bounding box center [752, 141] width 26 height 33
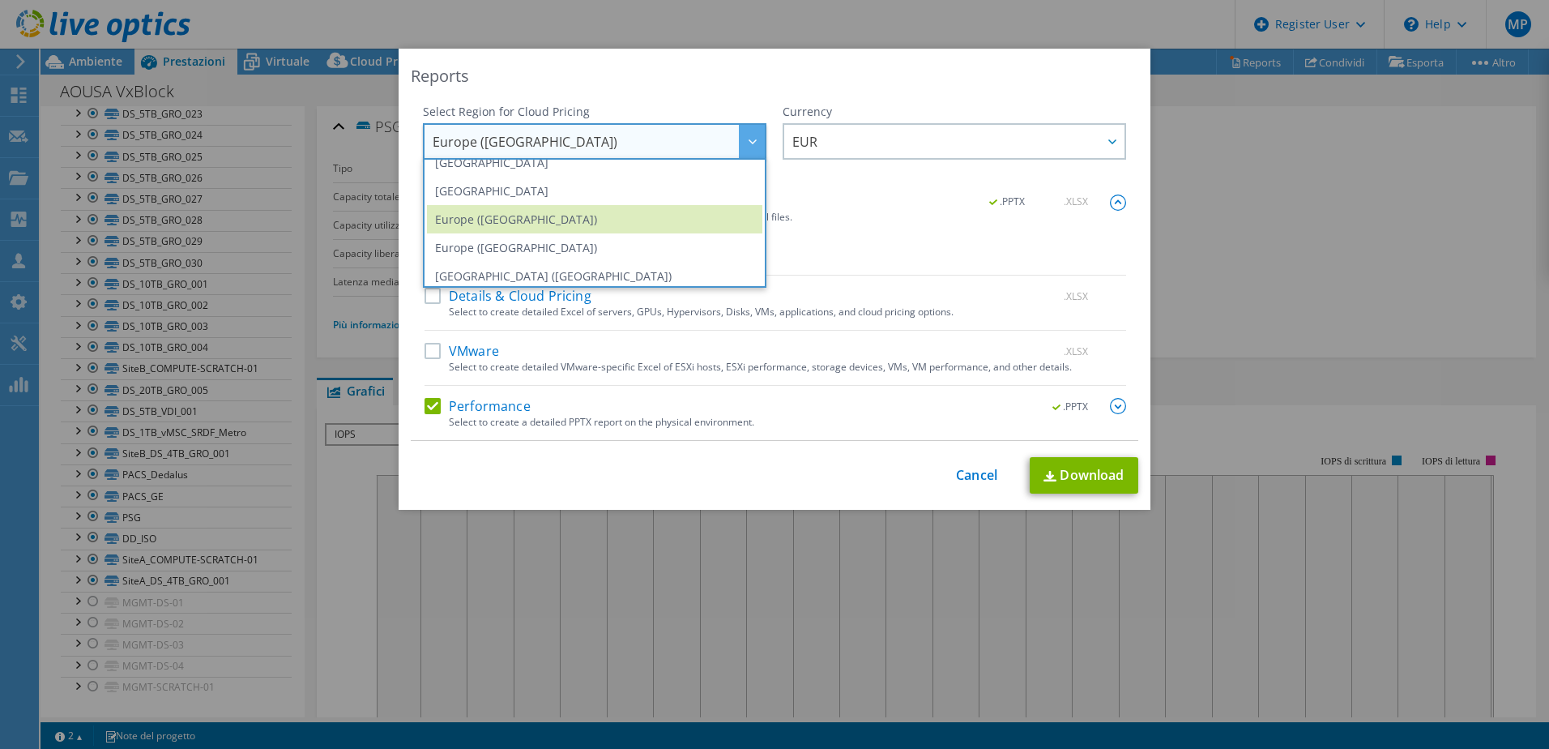
scroll to position [165, 0]
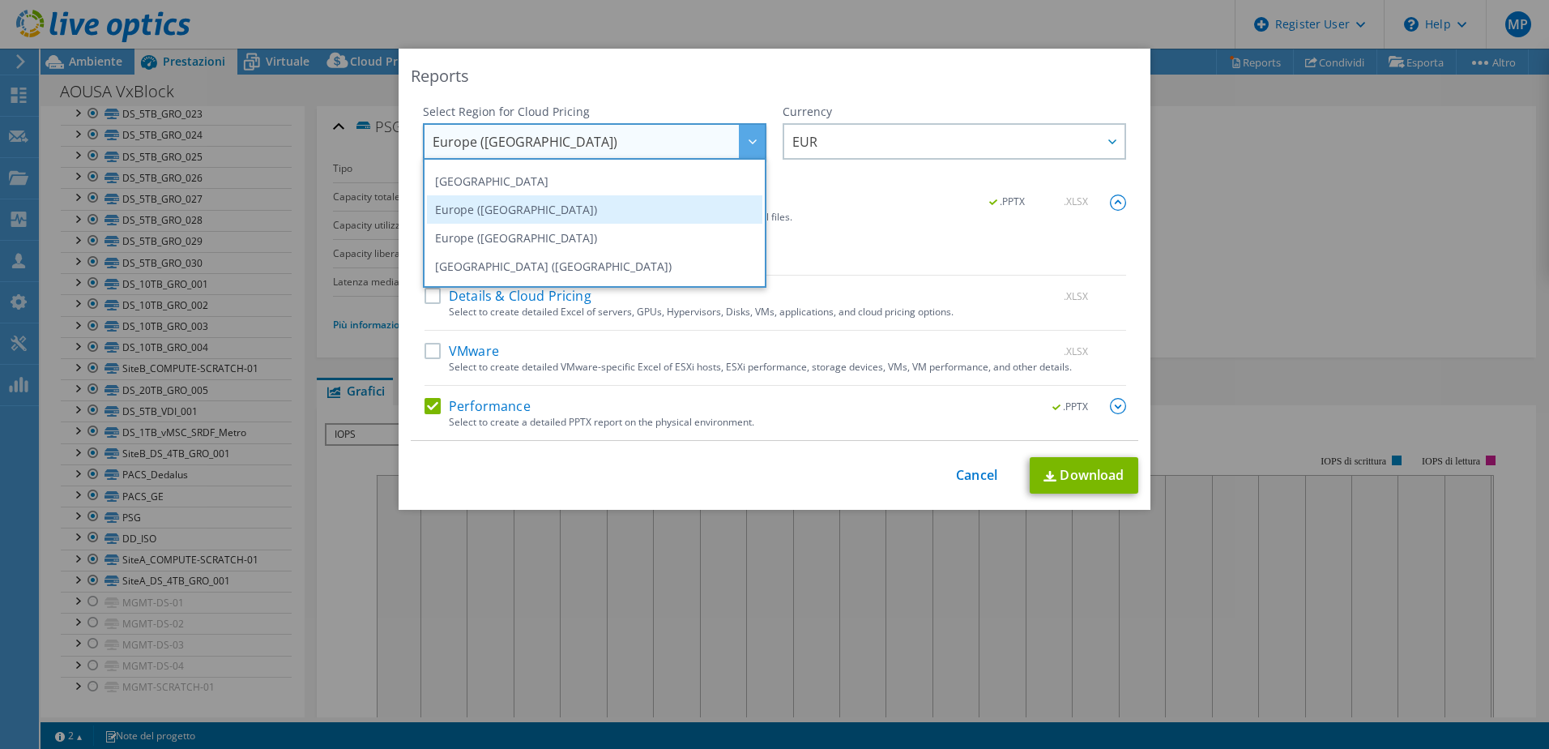
click at [659, 207] on li "Europe ([GEOGRAPHIC_DATA])" at bounding box center [594, 209] width 335 height 28
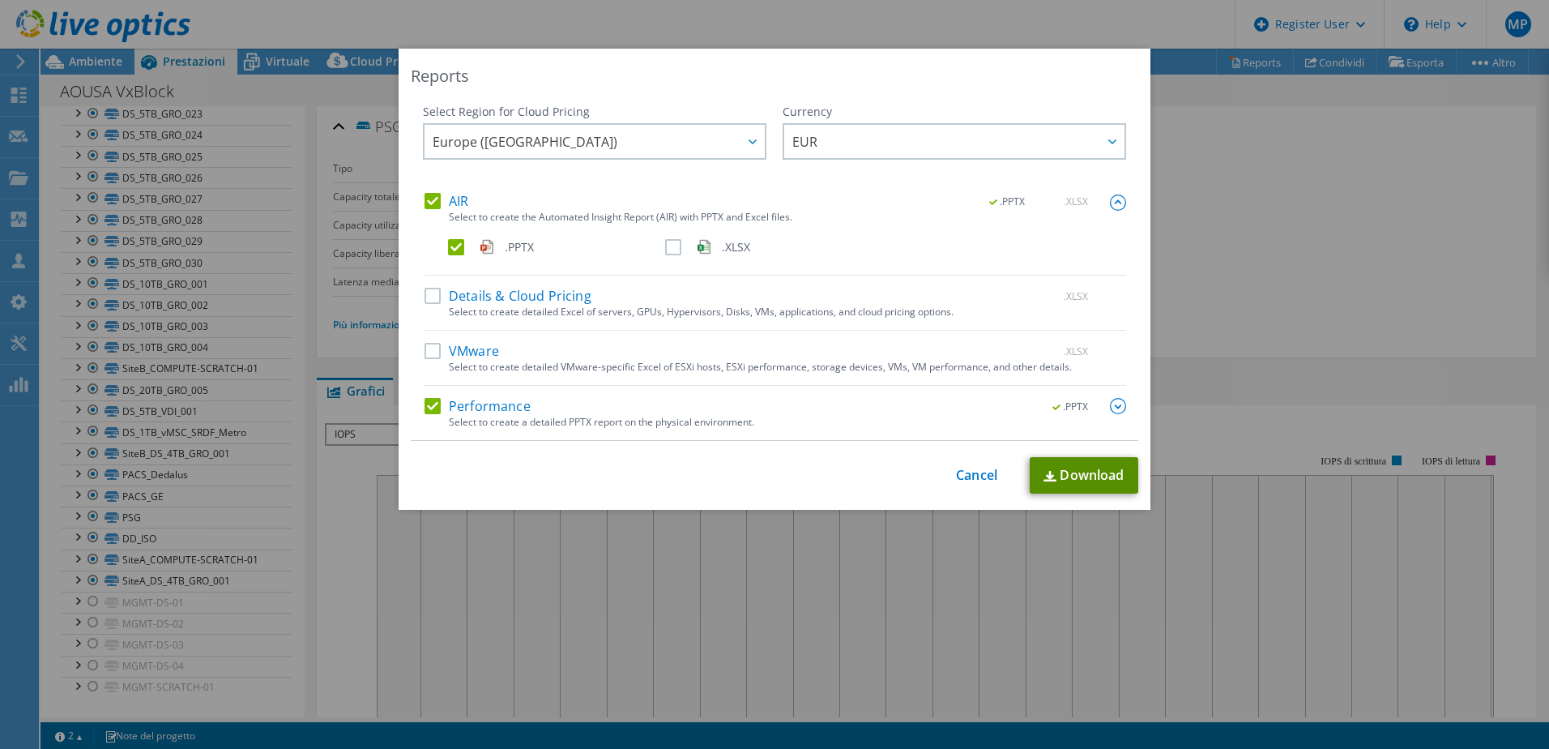
click at [1097, 468] on link "Download" at bounding box center [1084, 475] width 109 height 36
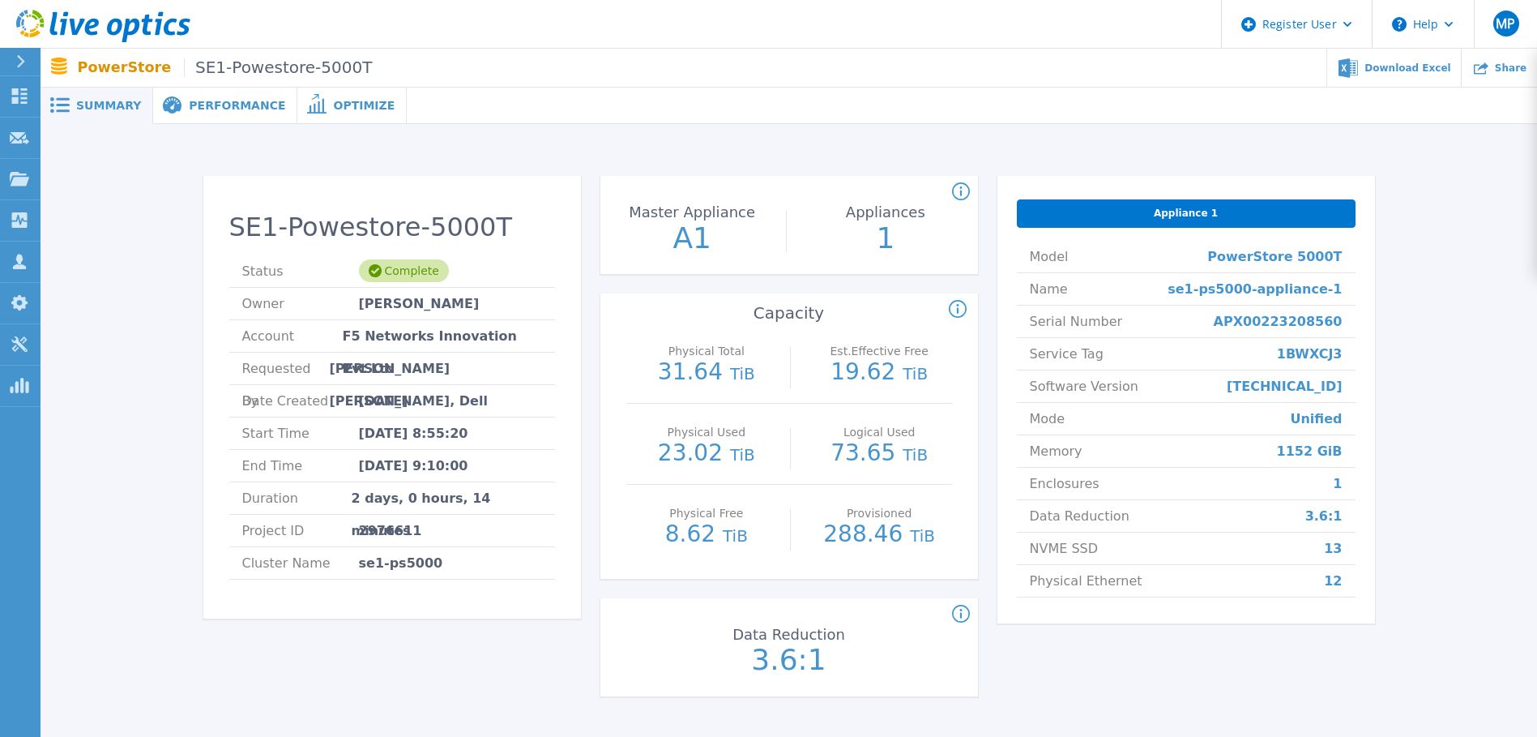
click at [433, 656] on div "SE1-Powestore-5000T Status Complete Owner pramod Bandela Account F5 Networks In…" at bounding box center [392, 446] width 378 height 540
click at [122, 25] on icon at bounding box center [103, 26] width 174 height 33
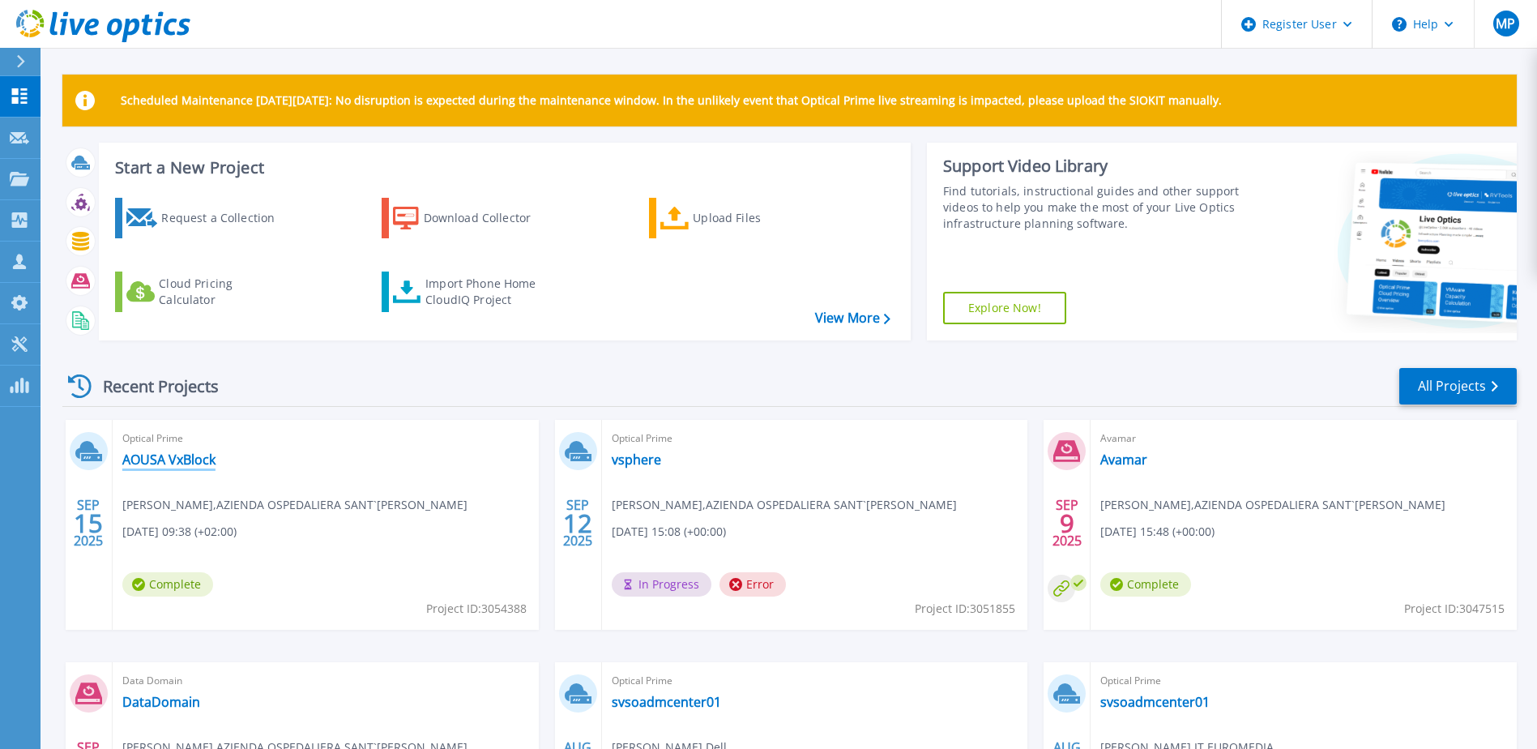
click at [168, 458] on link "AOUSA VxBlock" at bounding box center [168, 459] width 93 height 16
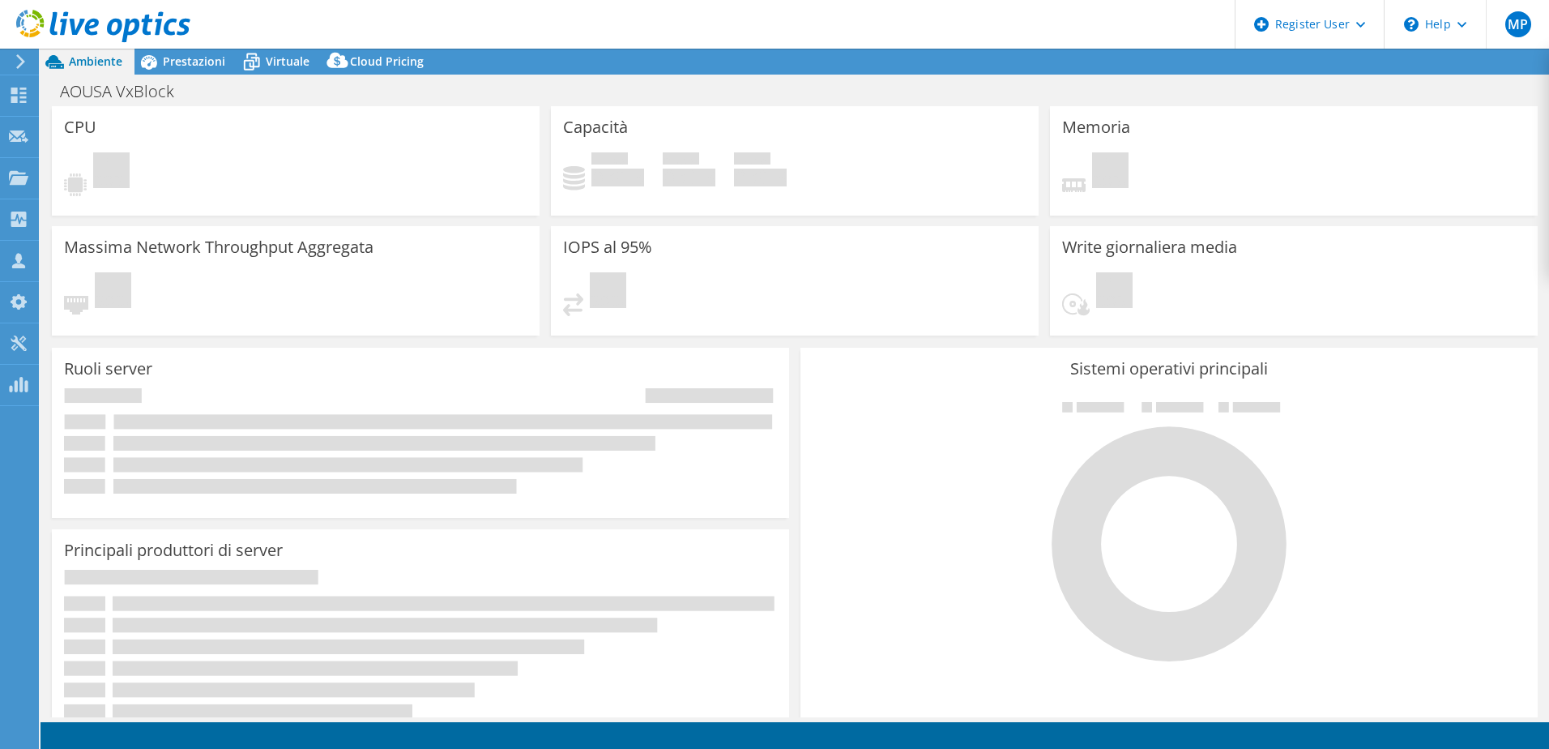
select select "EUFrankfurt"
select select "EUR"
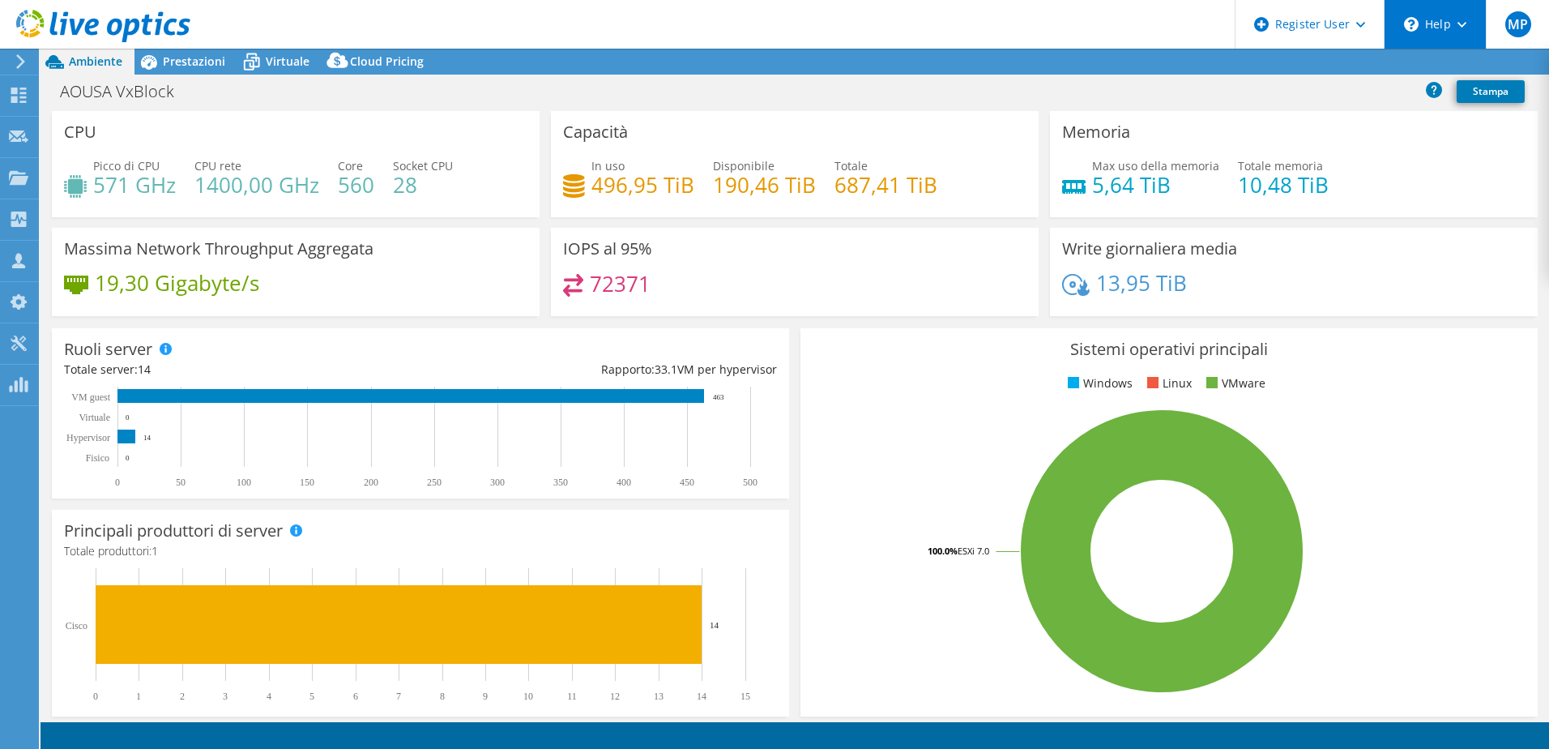
click at [1441, 28] on div "\n Help" at bounding box center [1435, 24] width 102 height 49
click at [1438, 32] on div "\n Help" at bounding box center [1435, 24] width 102 height 49
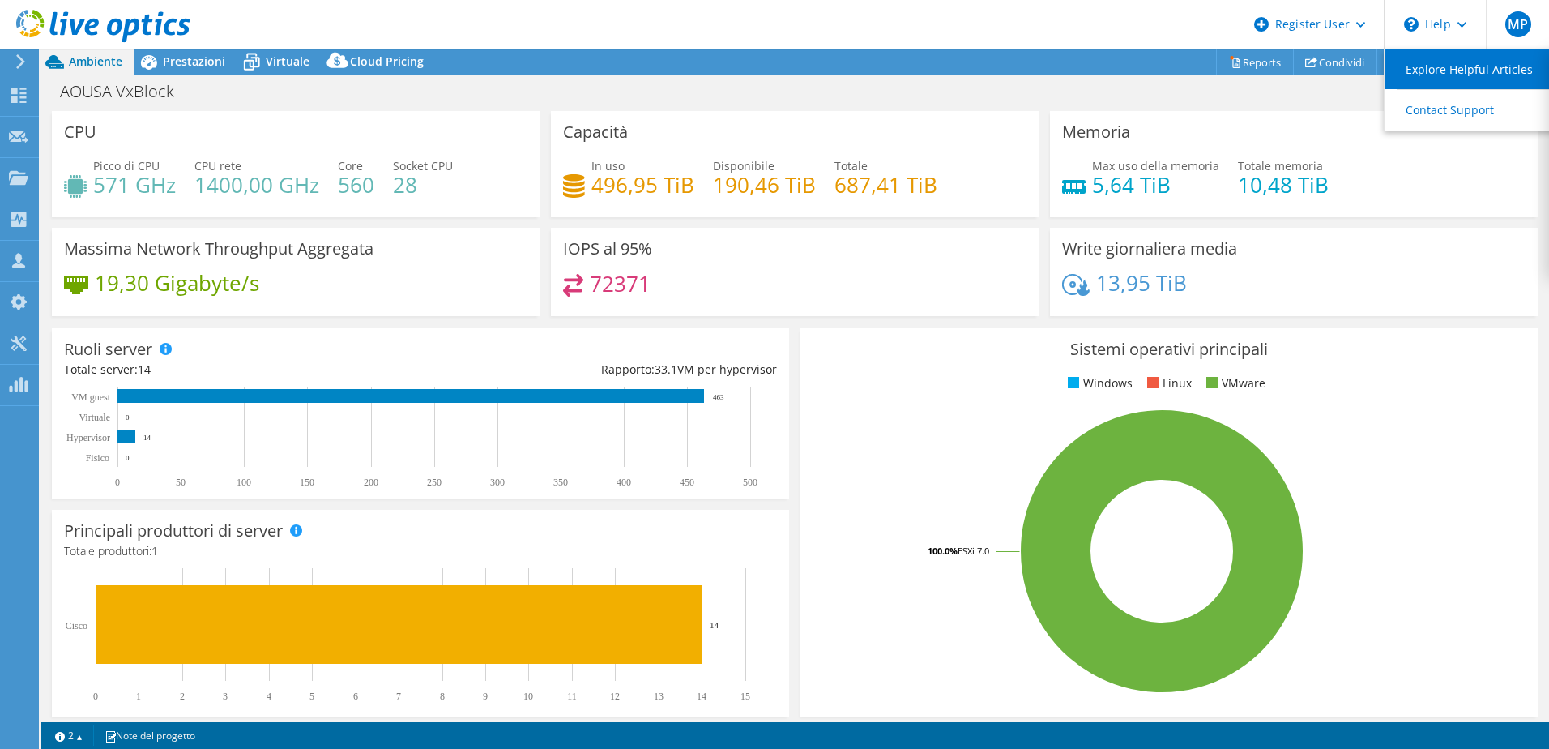
click at [1444, 71] on link "Explore Helpful Articles" at bounding box center [1475, 69] width 181 height 40
click at [612, 188] on h4 "496,95 TiB" at bounding box center [643, 185] width 103 height 18
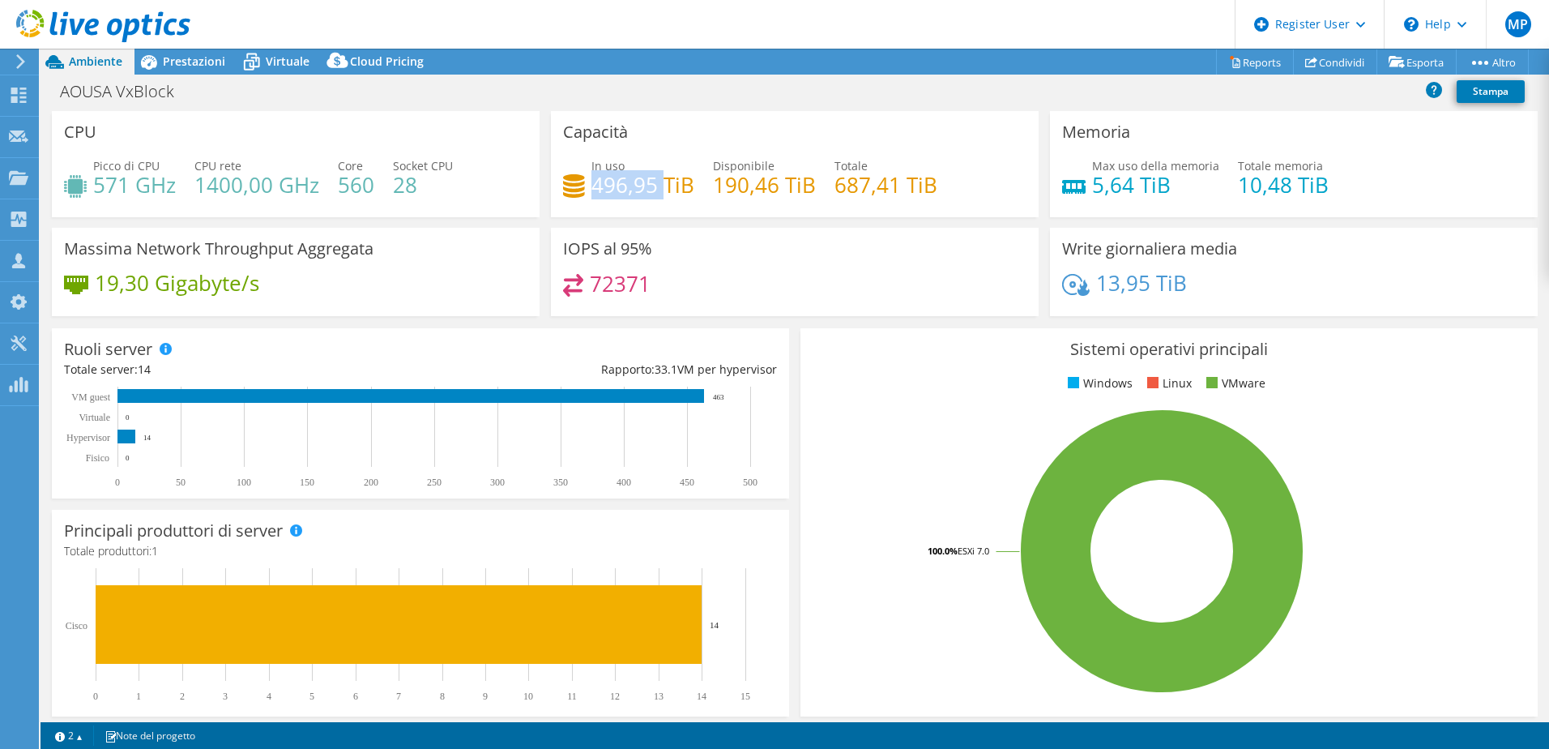
click at [612, 188] on h4 "496,95 TiB" at bounding box center [643, 185] width 103 height 18
click at [850, 498] on rect at bounding box center [1162, 551] width 699 height 284
click at [206, 55] on span "Prestazioni" at bounding box center [194, 60] width 62 height 15
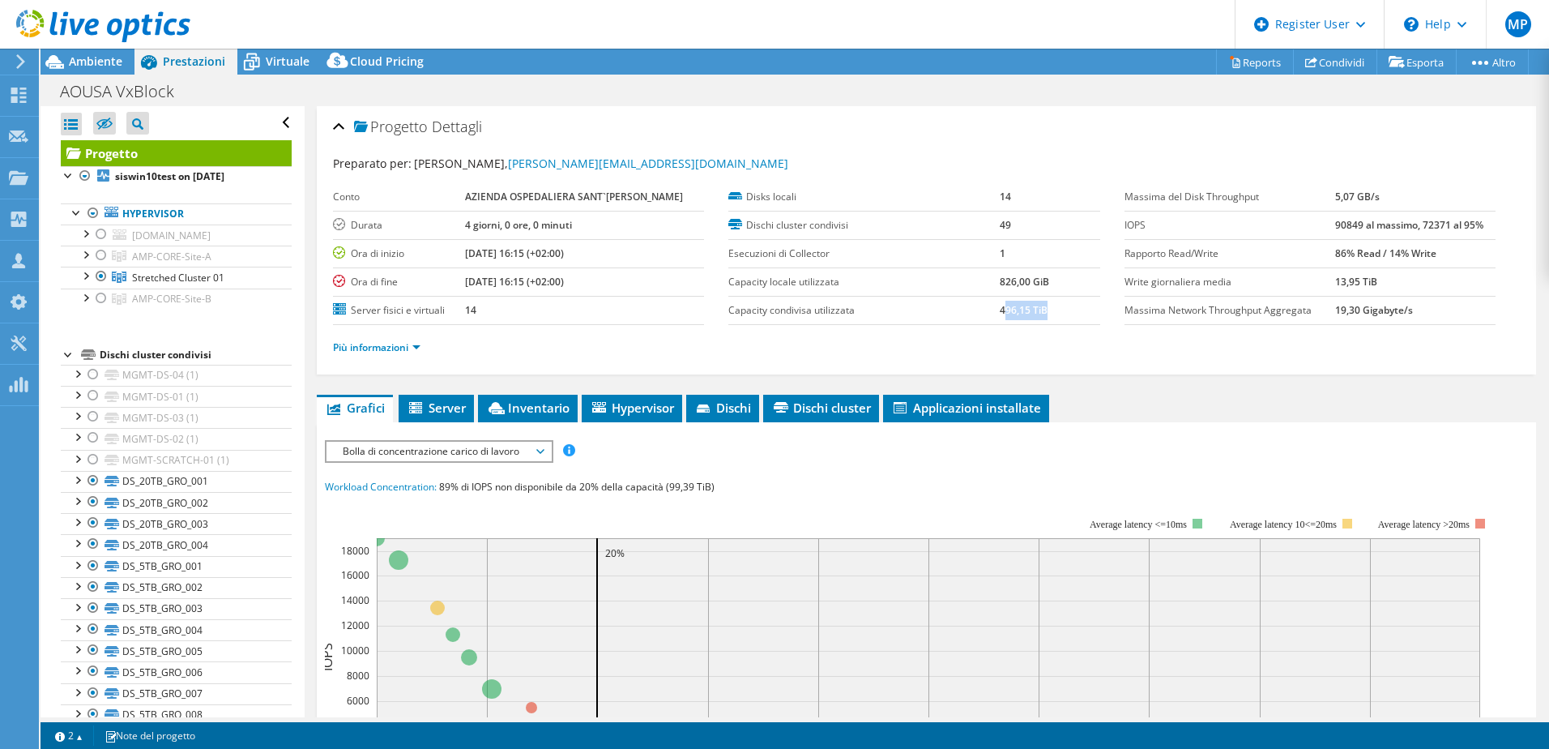
drag, startPoint x: 998, startPoint y: 315, endPoint x: 1046, endPoint y: 314, distance: 48.6
click at [1046, 314] on td "496,15 TiB" at bounding box center [1050, 310] width 100 height 28
click at [521, 406] on span "Inventario" at bounding box center [527, 408] width 83 height 16
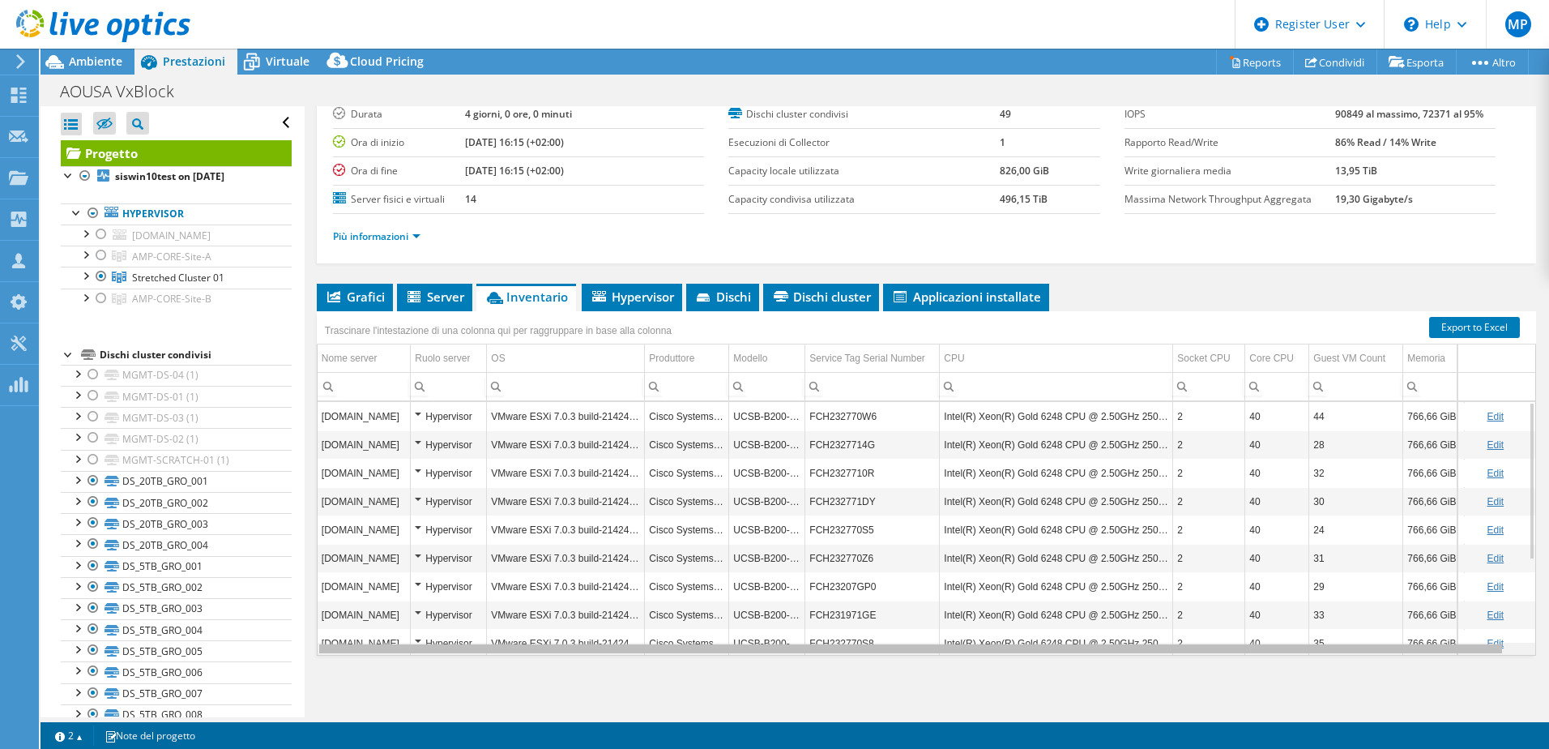
drag, startPoint x: 909, startPoint y: 649, endPoint x: 754, endPoint y: 639, distance: 155.1
click at [754, 639] on body "MP Utente Dell Massimo Piacente Massimo.Piacente@dell.com Dell My Profile Log O…" at bounding box center [774, 374] width 1549 height 749
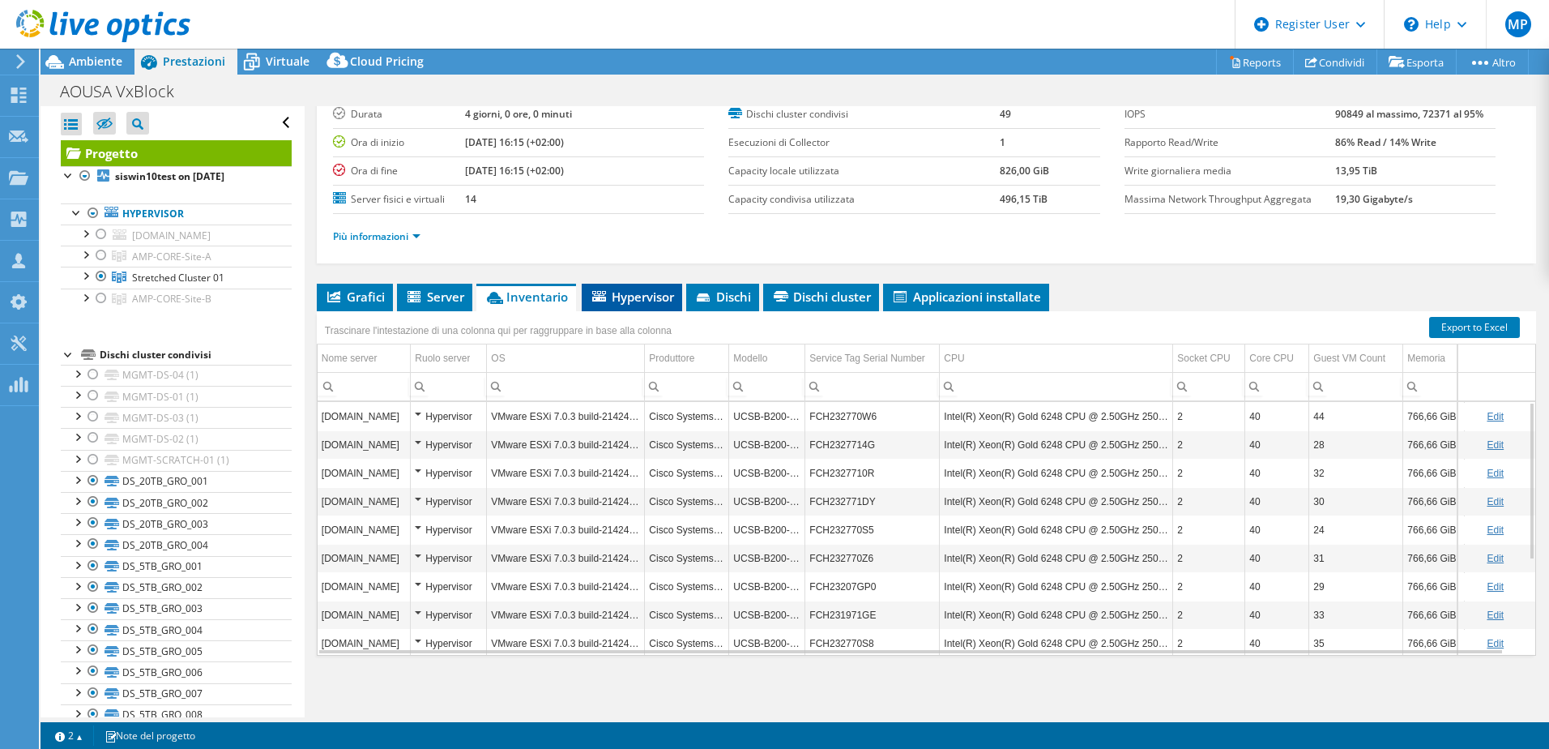
click at [609, 288] on li "Hypervisor" at bounding box center [632, 298] width 100 height 28
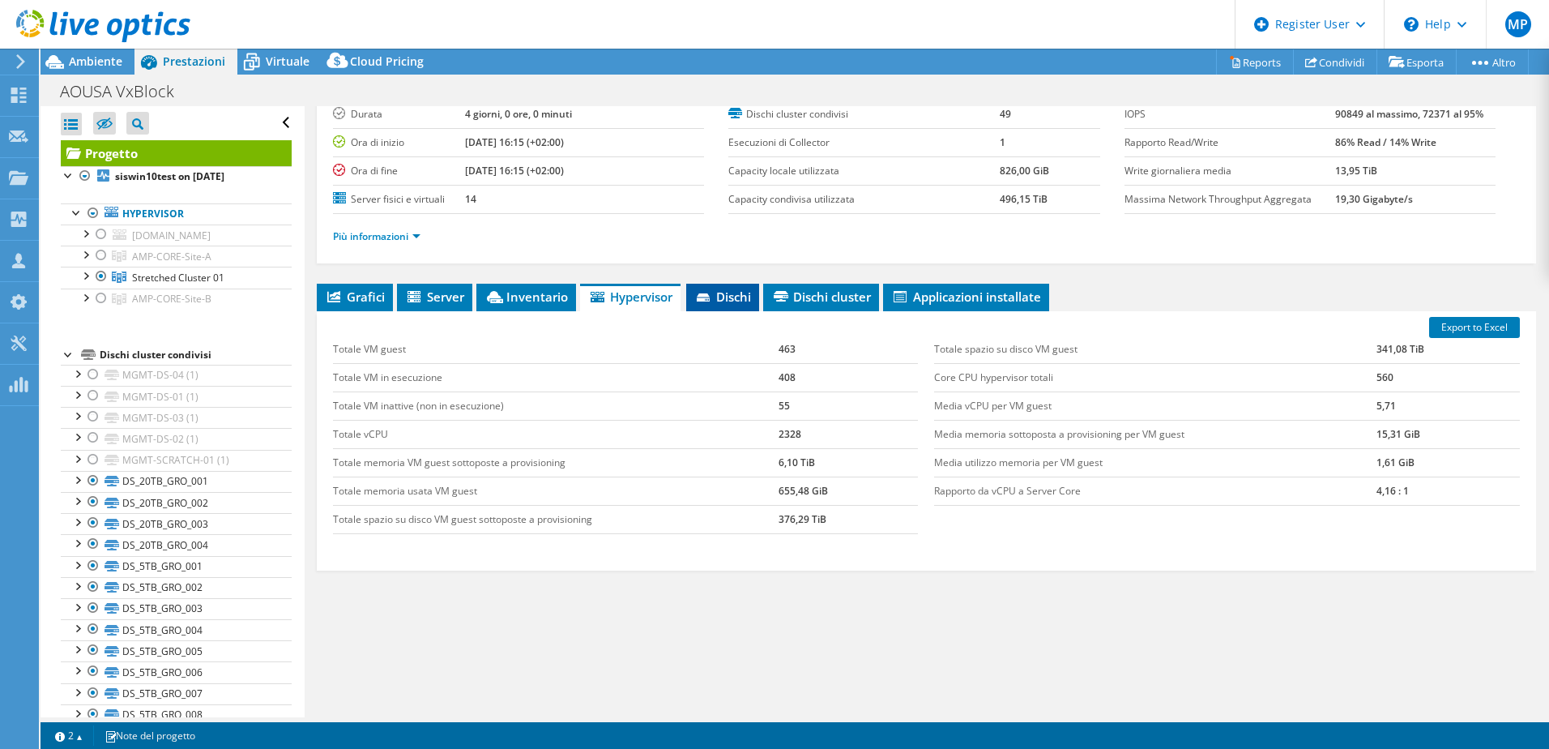
click at [721, 297] on span "Dischi" at bounding box center [722, 296] width 57 height 16
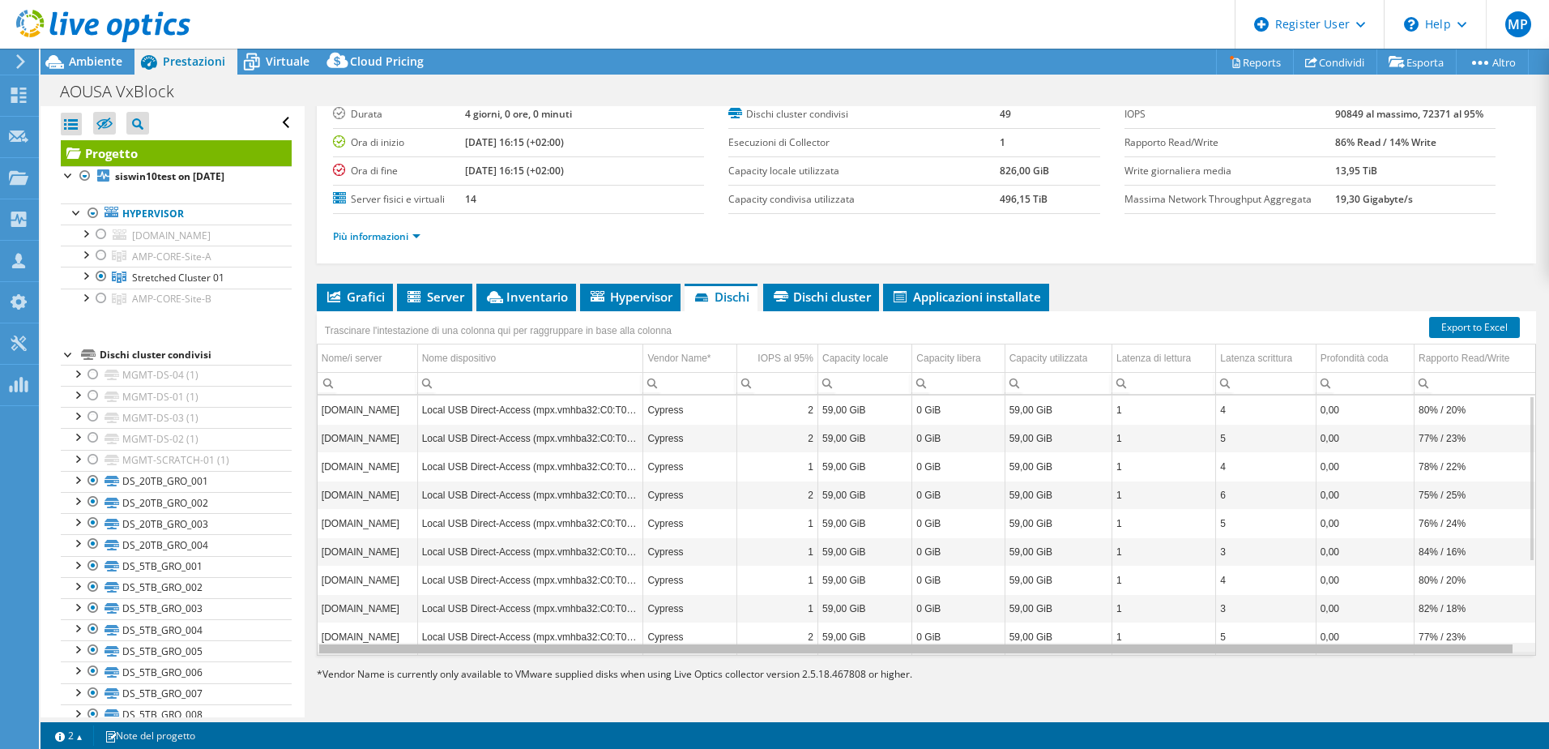
scroll to position [0, 9]
drag, startPoint x: 558, startPoint y: 652, endPoint x: 1498, endPoint y: 638, distance: 940.1
click at [1498, 638] on body "MP Utente Dell Massimo Piacente Massimo.Piacente@dell.com Dell My Profile Log O…" at bounding box center [774, 374] width 1549 height 749
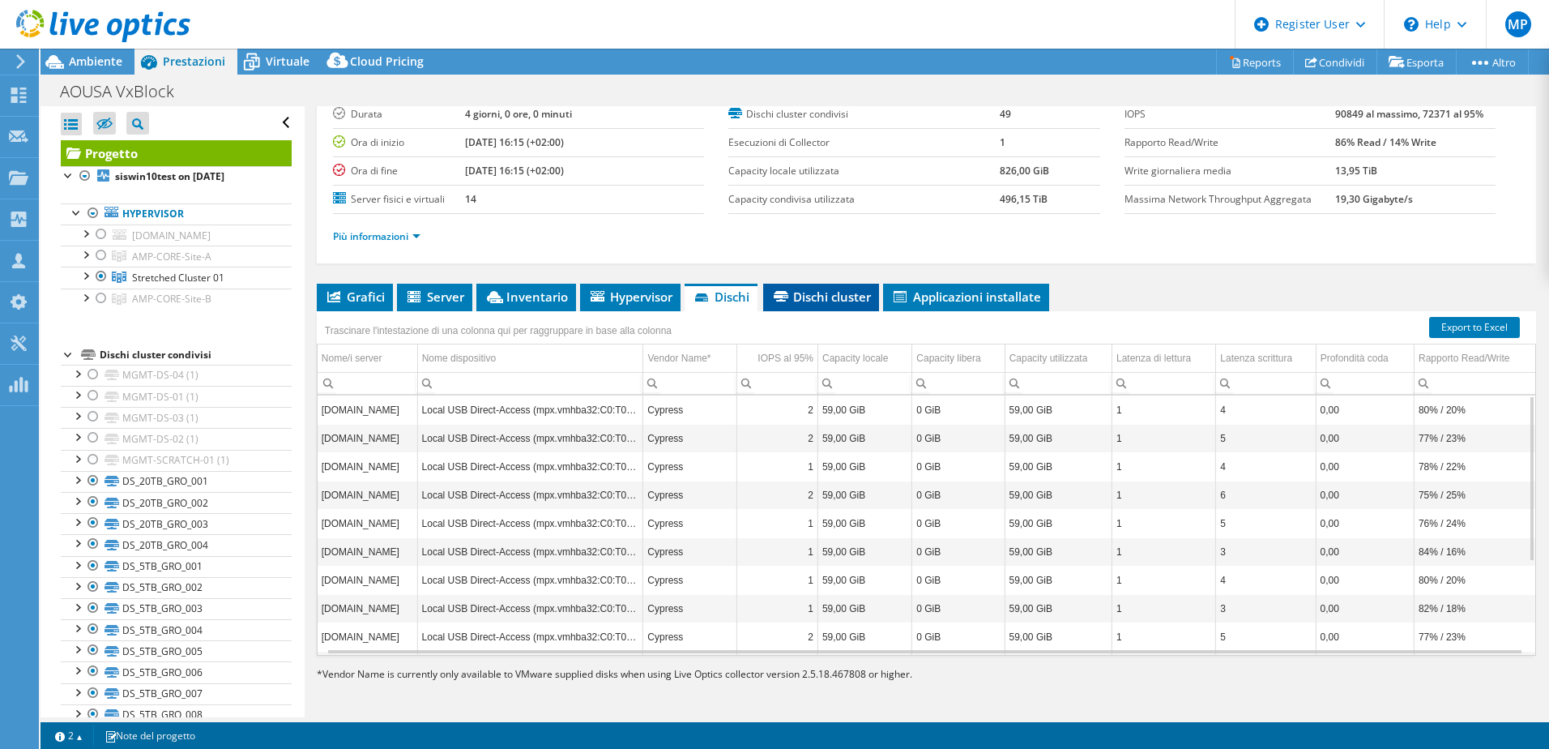
click at [857, 293] on span "Dischi cluster" at bounding box center [821, 296] width 100 height 16
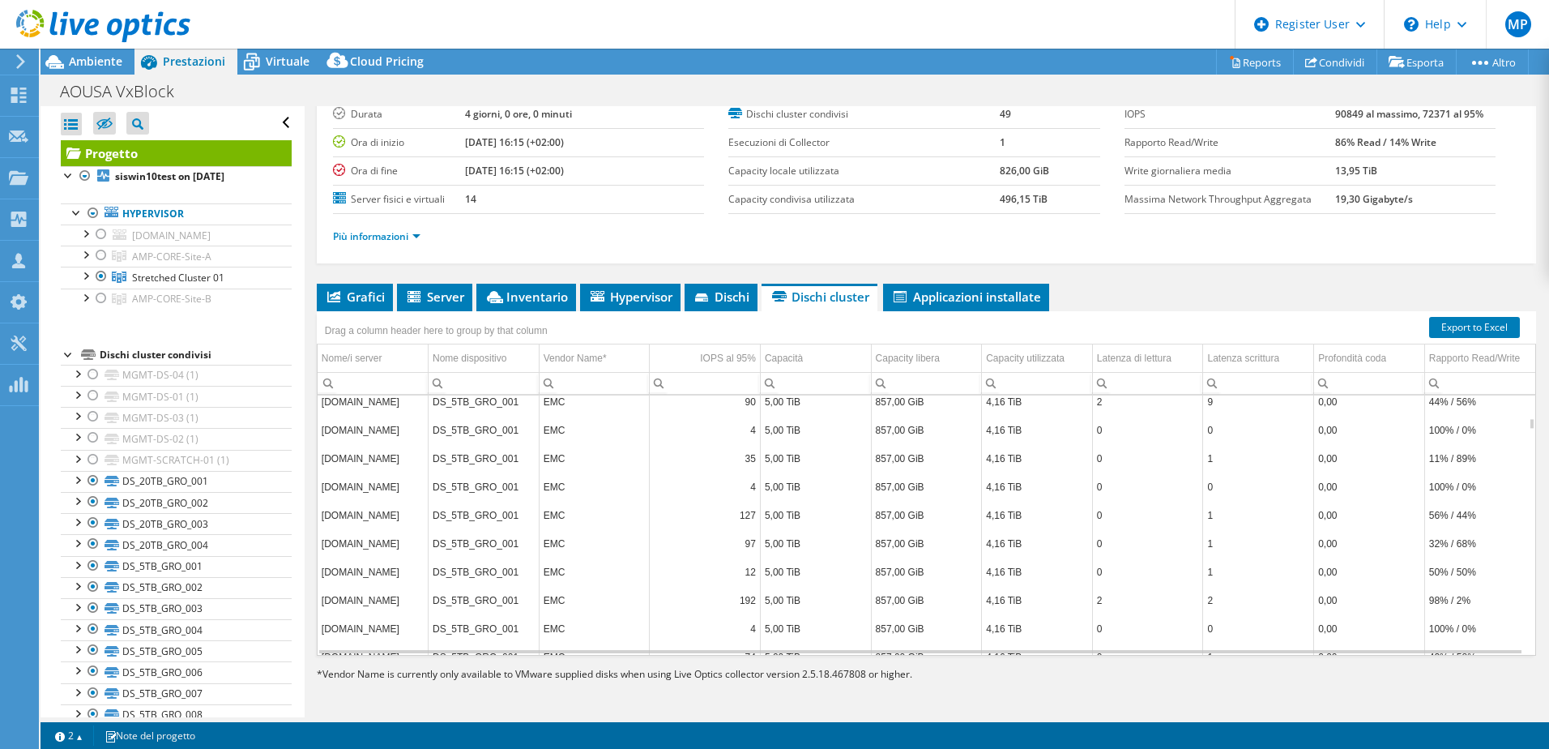
scroll to position [1750, 0]
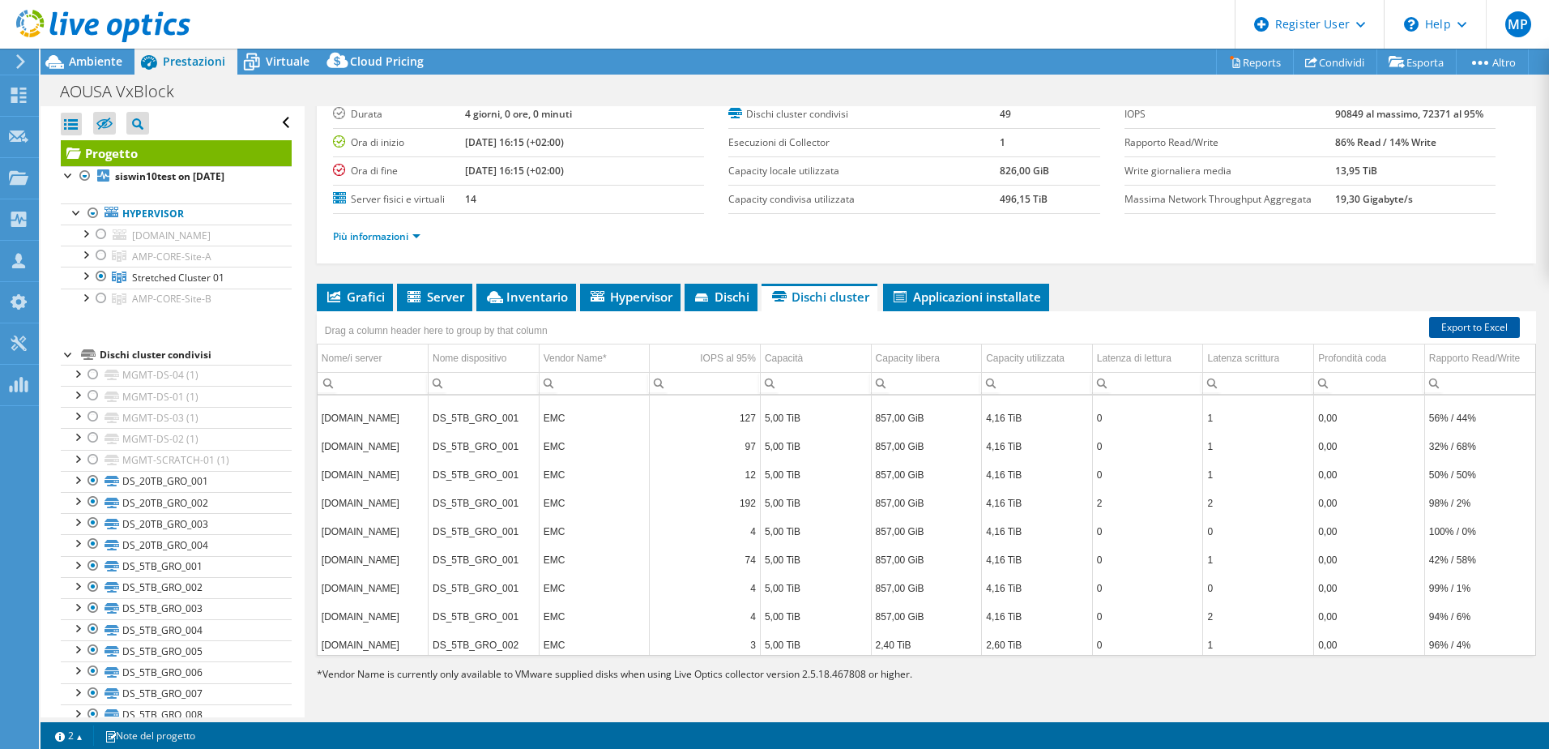
click at [1456, 335] on link "Export to Excel" at bounding box center [1474, 327] width 91 height 21
click at [923, 28] on header "MP Utente Dell Massimo Piacente Massimo.Piacente@dell.com Dell My Profile Log O…" at bounding box center [774, 24] width 1549 height 49
